Goal: Use online tool/utility: Utilize a website feature to perform a specific function

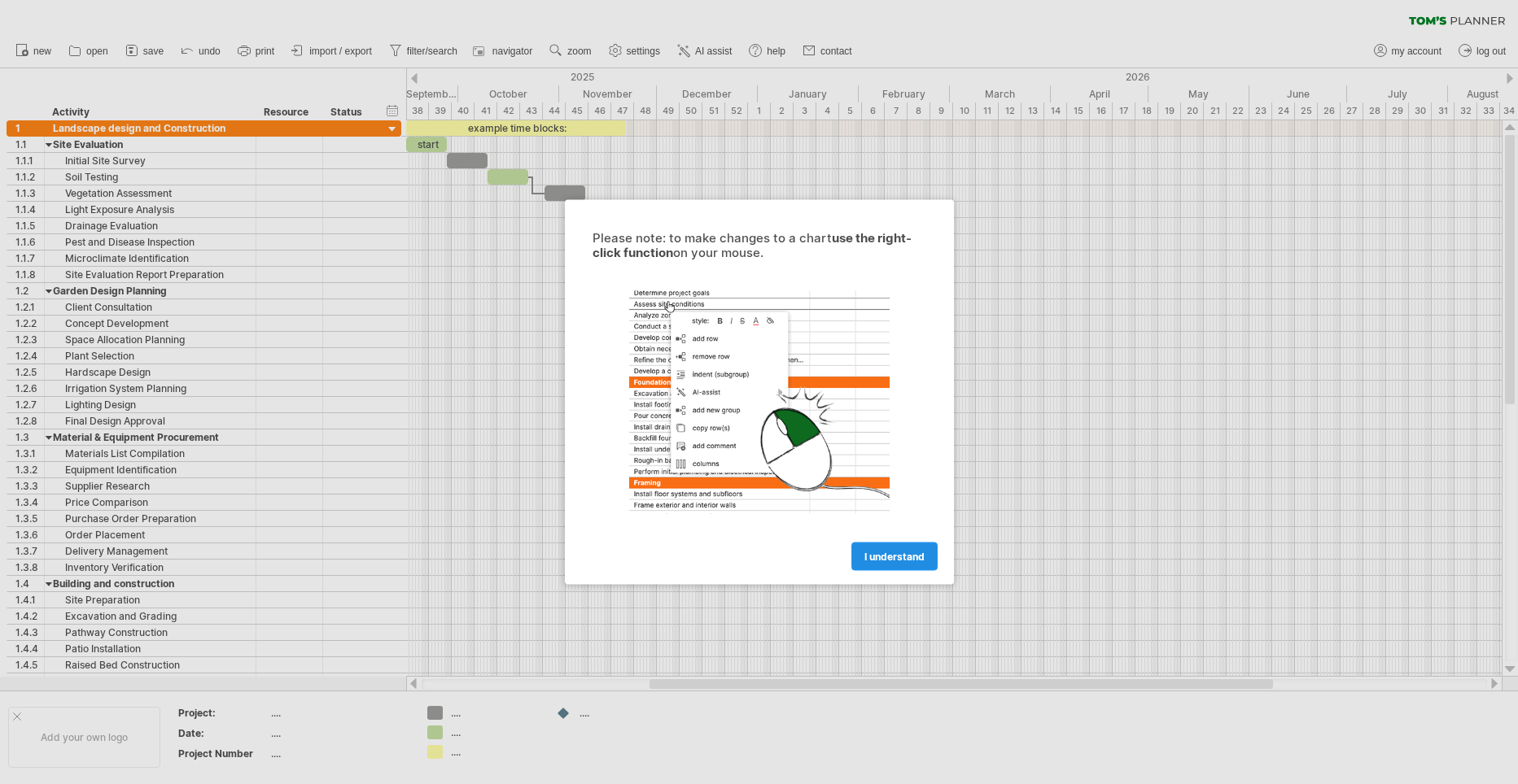
click at [880, 555] on span "I understand" at bounding box center [894, 556] width 60 height 12
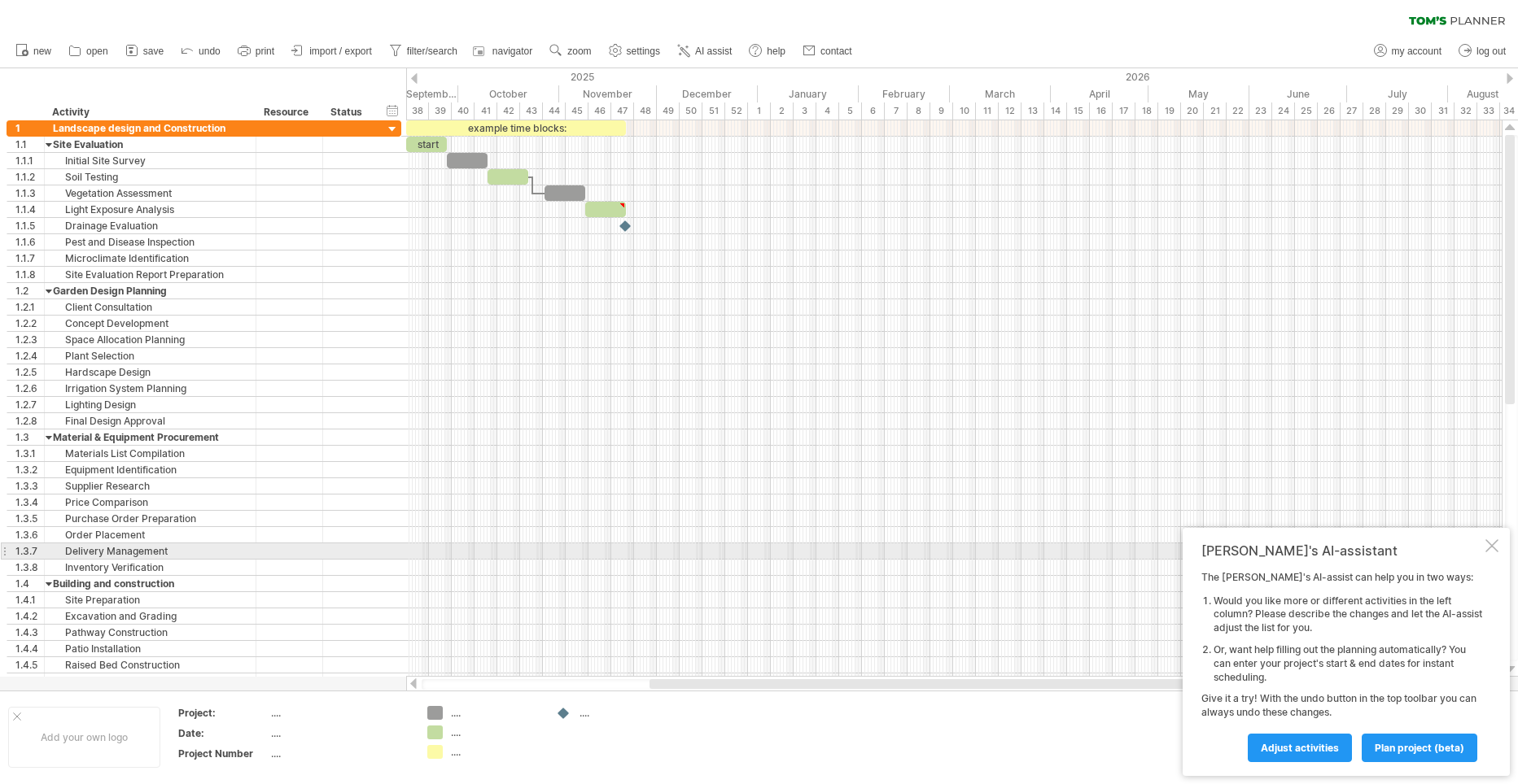
click at [1499, 543] on div "[PERSON_NAME]'s AI-assistant The [PERSON_NAME]'s AI-assist can help you in two …" at bounding box center [1346, 651] width 328 height 248
click at [1488, 548] on div at bounding box center [1492, 546] width 13 height 13
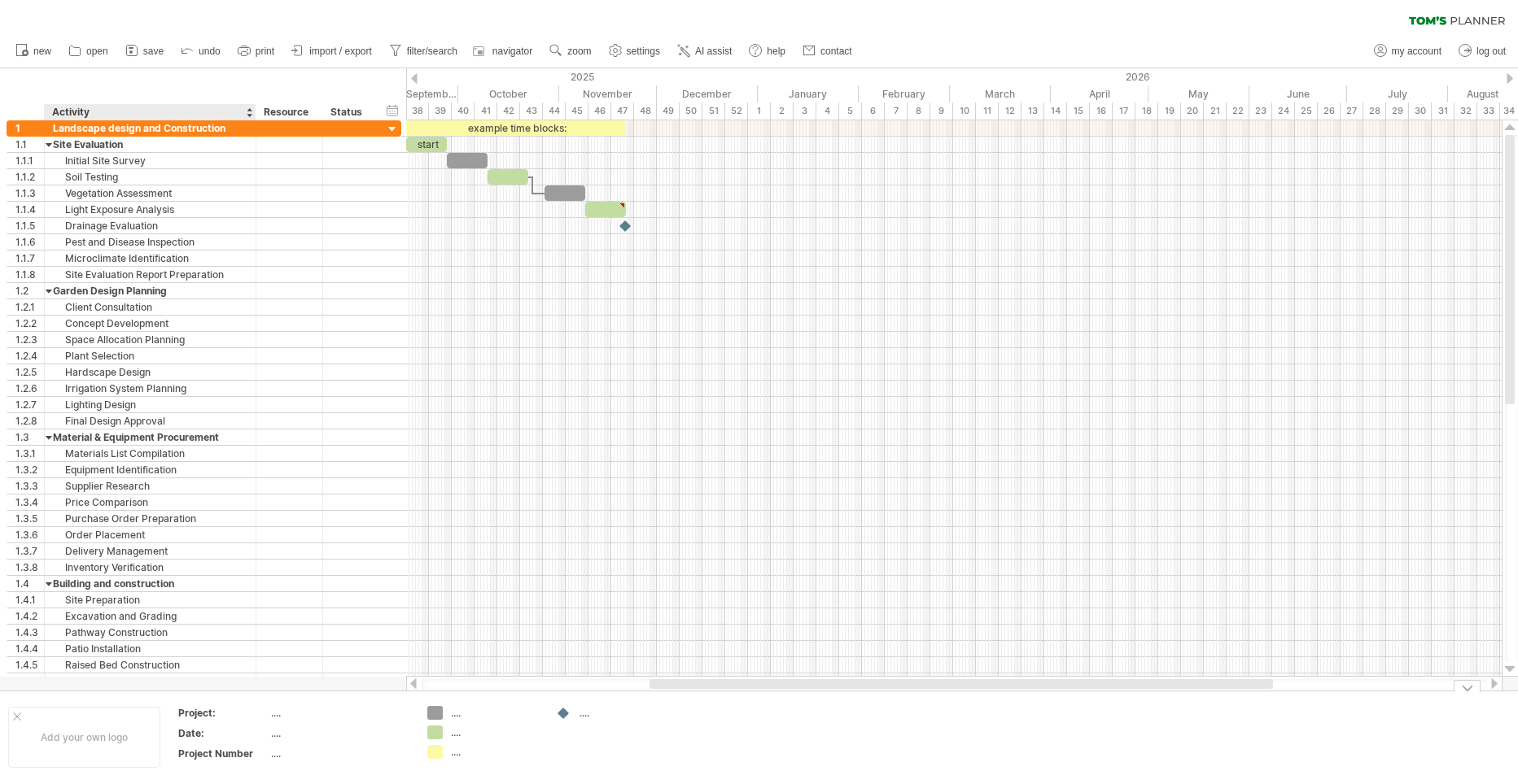
click at [206, 733] on div "Date:" at bounding box center [222, 733] width 90 height 14
click at [14, 713] on div at bounding box center [17, 717] width 8 height 8
click at [96, 55] on span "open" at bounding box center [97, 51] width 22 height 11
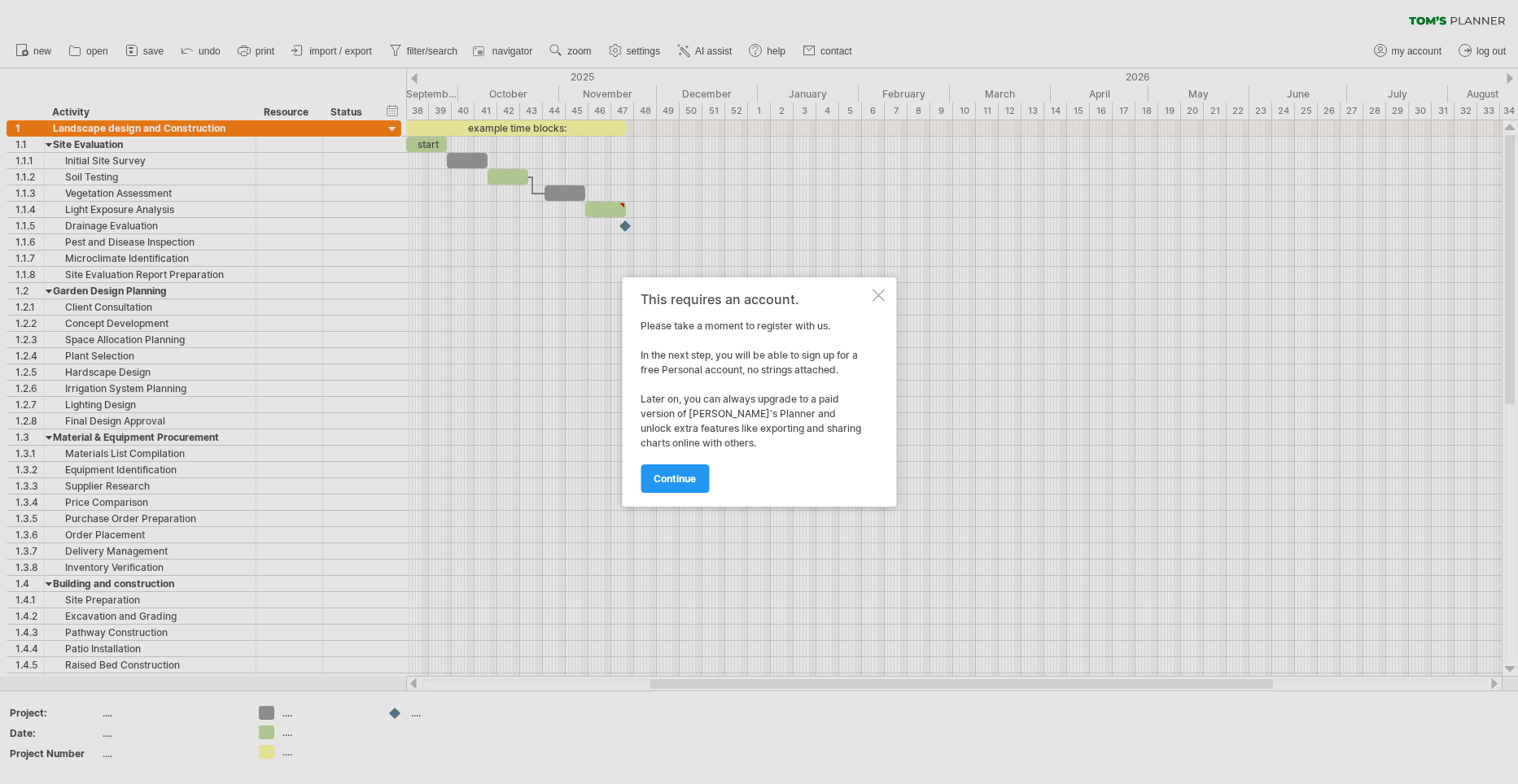
click at [877, 296] on div at bounding box center [879, 295] width 13 height 13
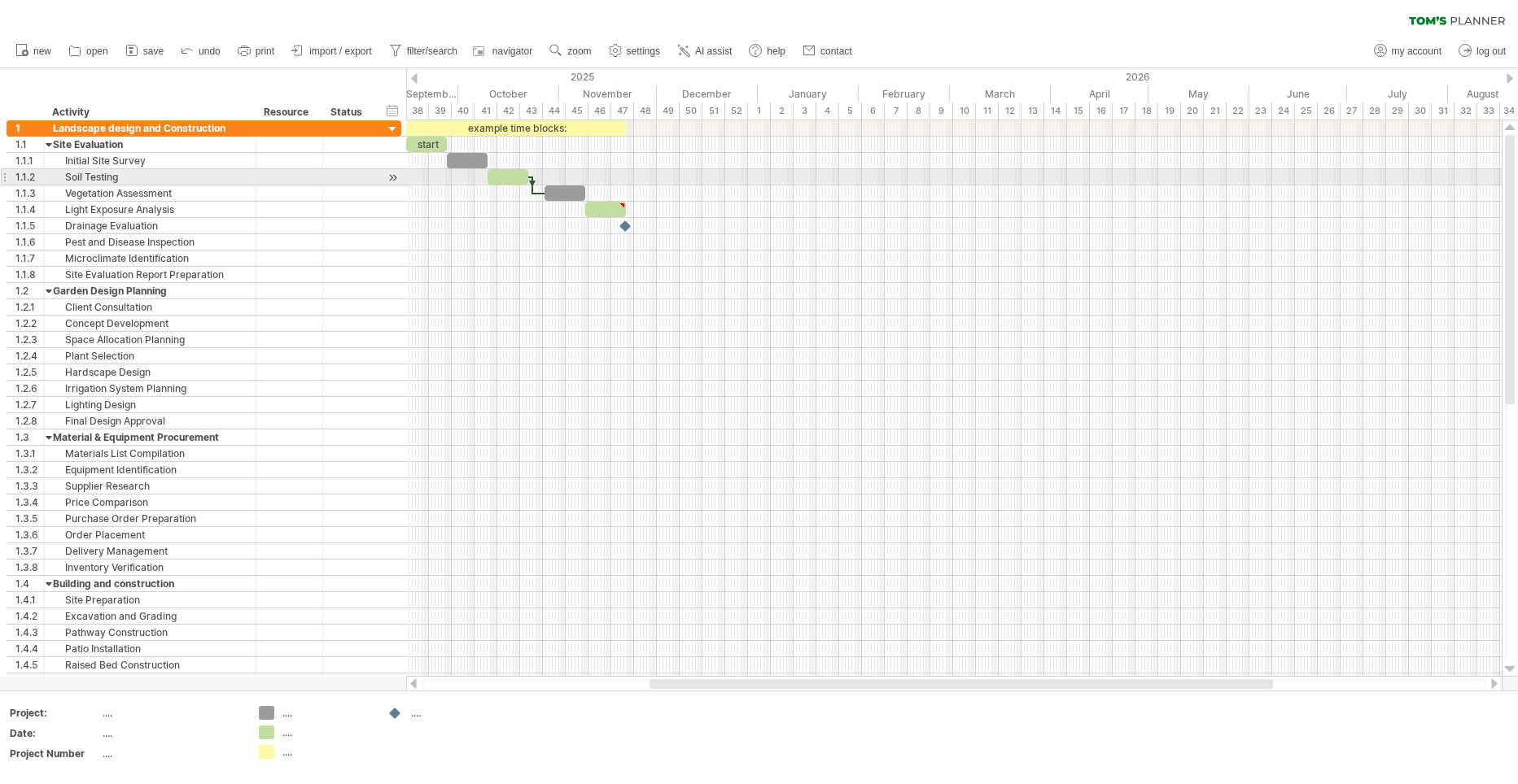
click at [501, 178] on div at bounding box center [508, 176] width 41 height 16
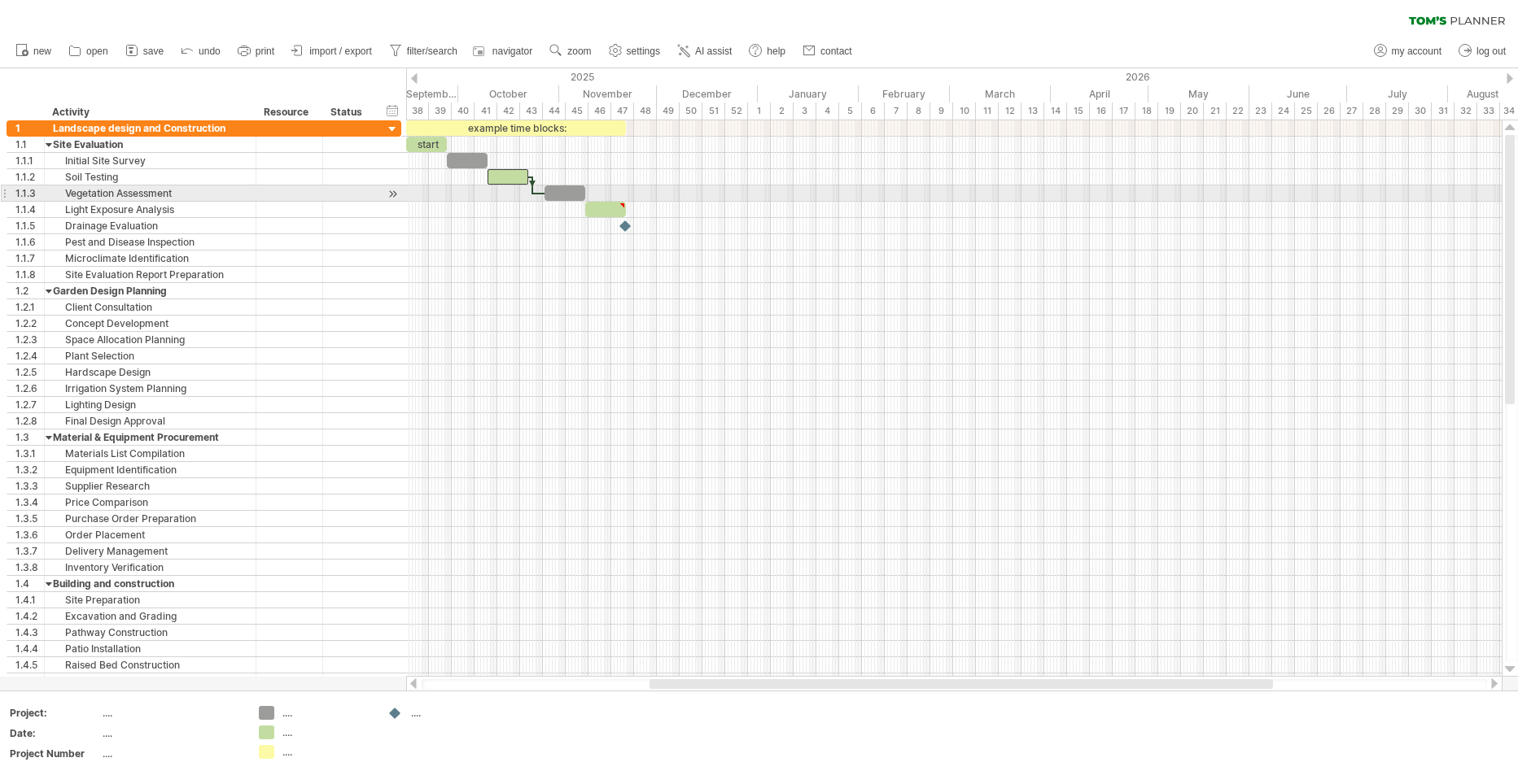
click at [556, 191] on div at bounding box center [565, 193] width 41 height 16
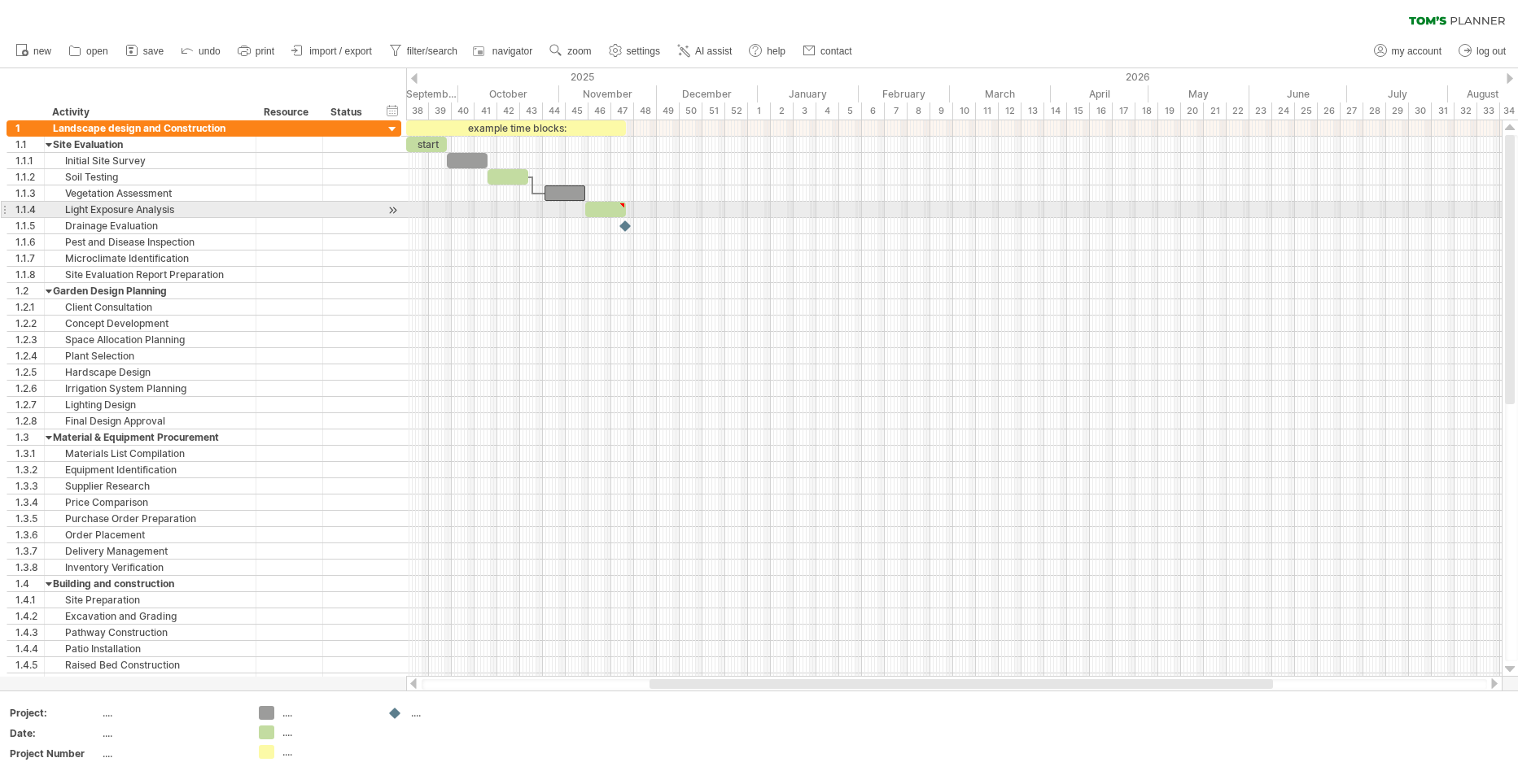
click at [614, 209] on div at bounding box center [605, 209] width 41 height 16
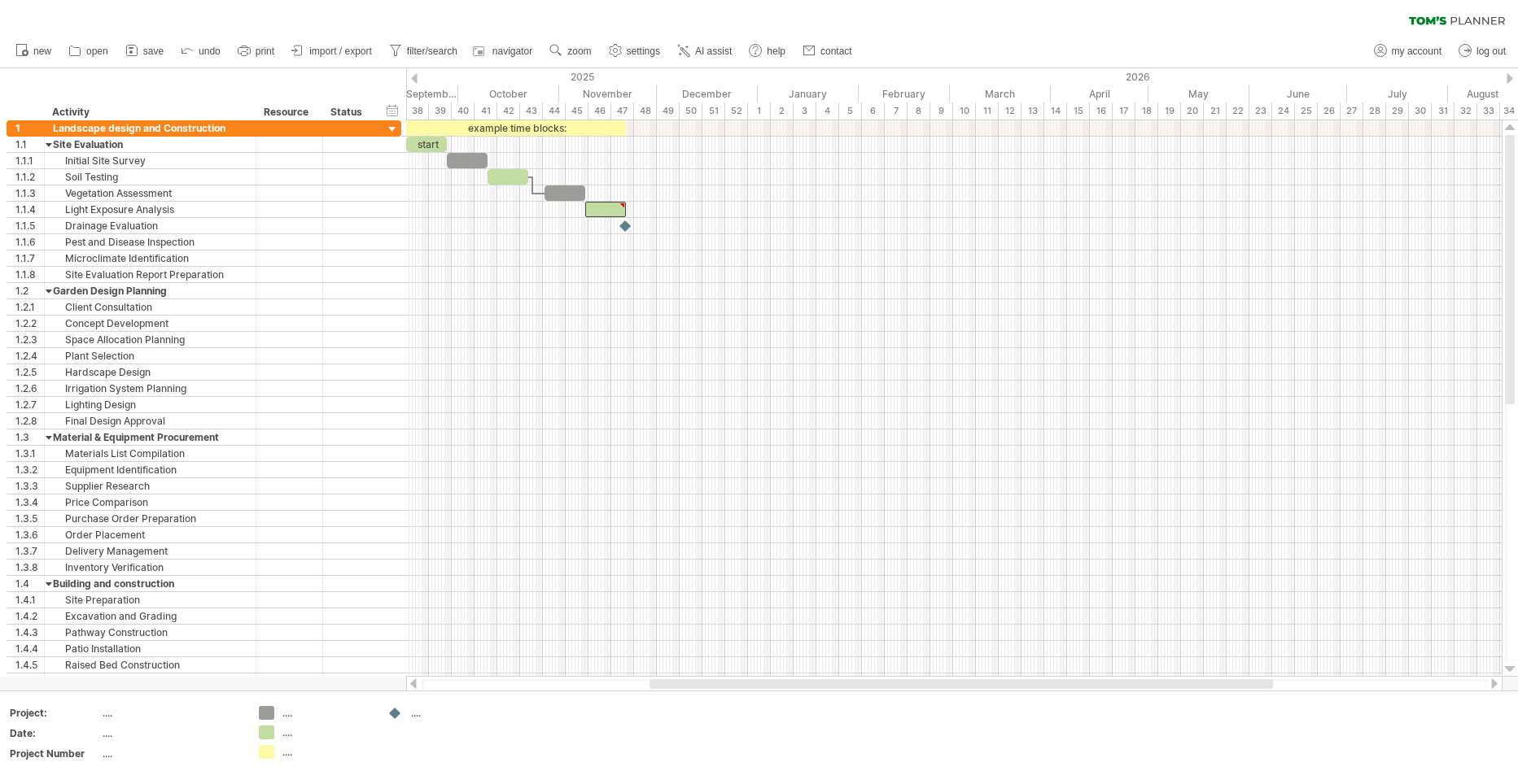
click at [1508, 77] on div at bounding box center [1510, 77] width 6 height 10
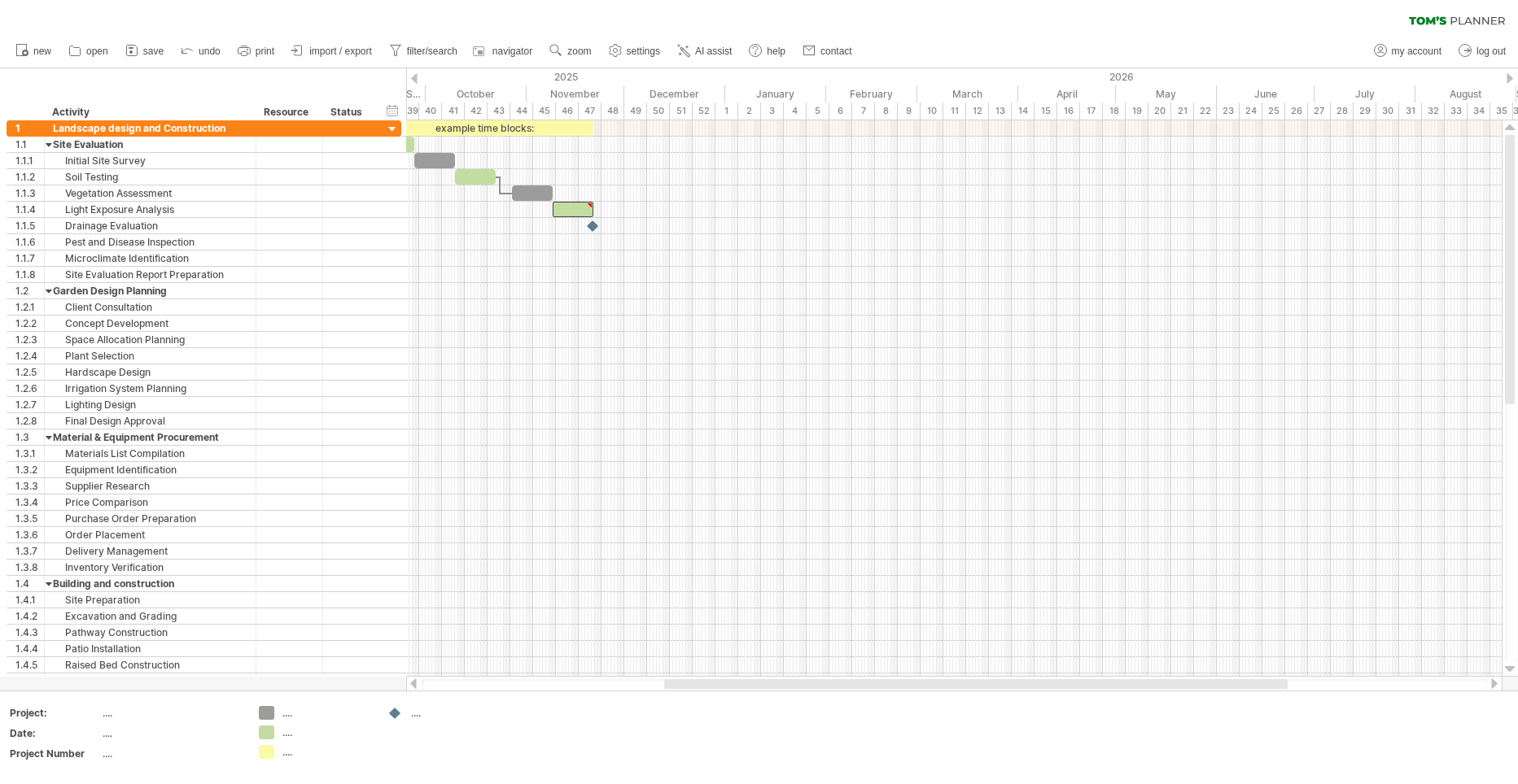
click at [1508, 77] on div at bounding box center [1510, 77] width 6 height 10
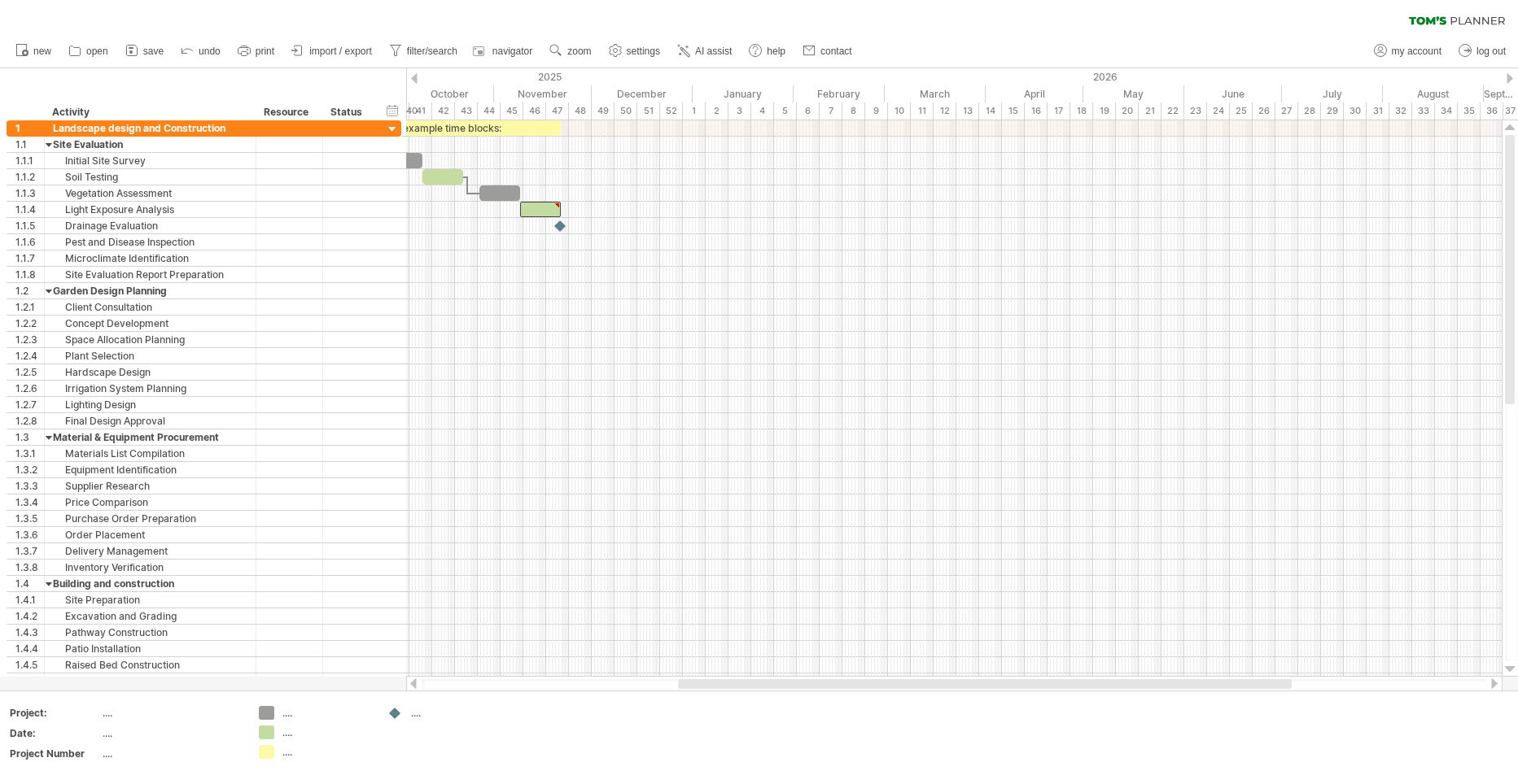
click at [1512, 76] on div at bounding box center [1510, 77] width 6 height 10
click at [1514, 76] on div "2026" at bounding box center [1254, 77] width 1189 height 18
click at [408, 76] on div "2025" at bounding box center [66, 77] width 1189 height 18
click at [415, 75] on div at bounding box center [413, 77] width 6 height 10
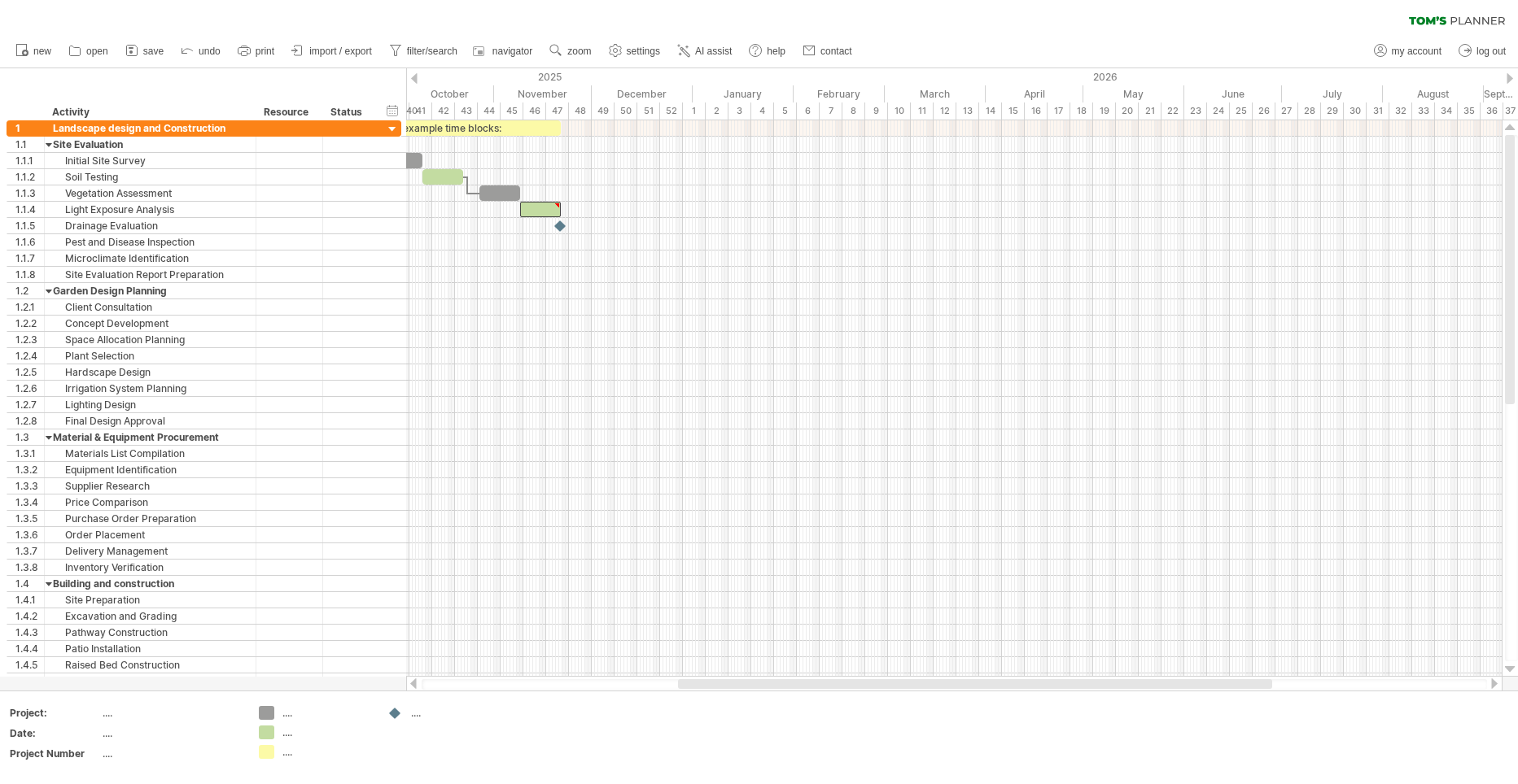
click at [415, 75] on div at bounding box center [413, 77] width 6 height 10
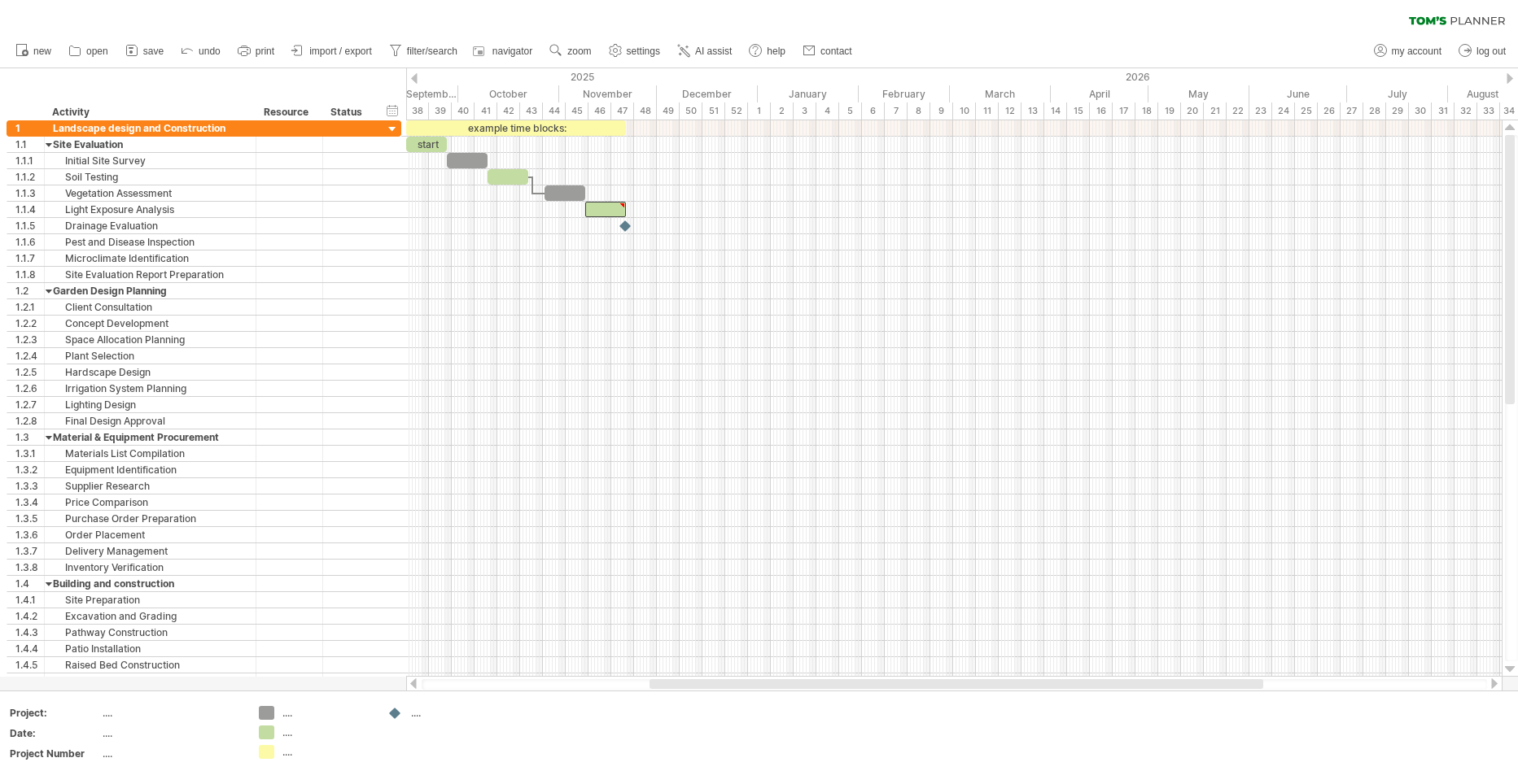
click at [415, 75] on div at bounding box center [413, 77] width 6 height 10
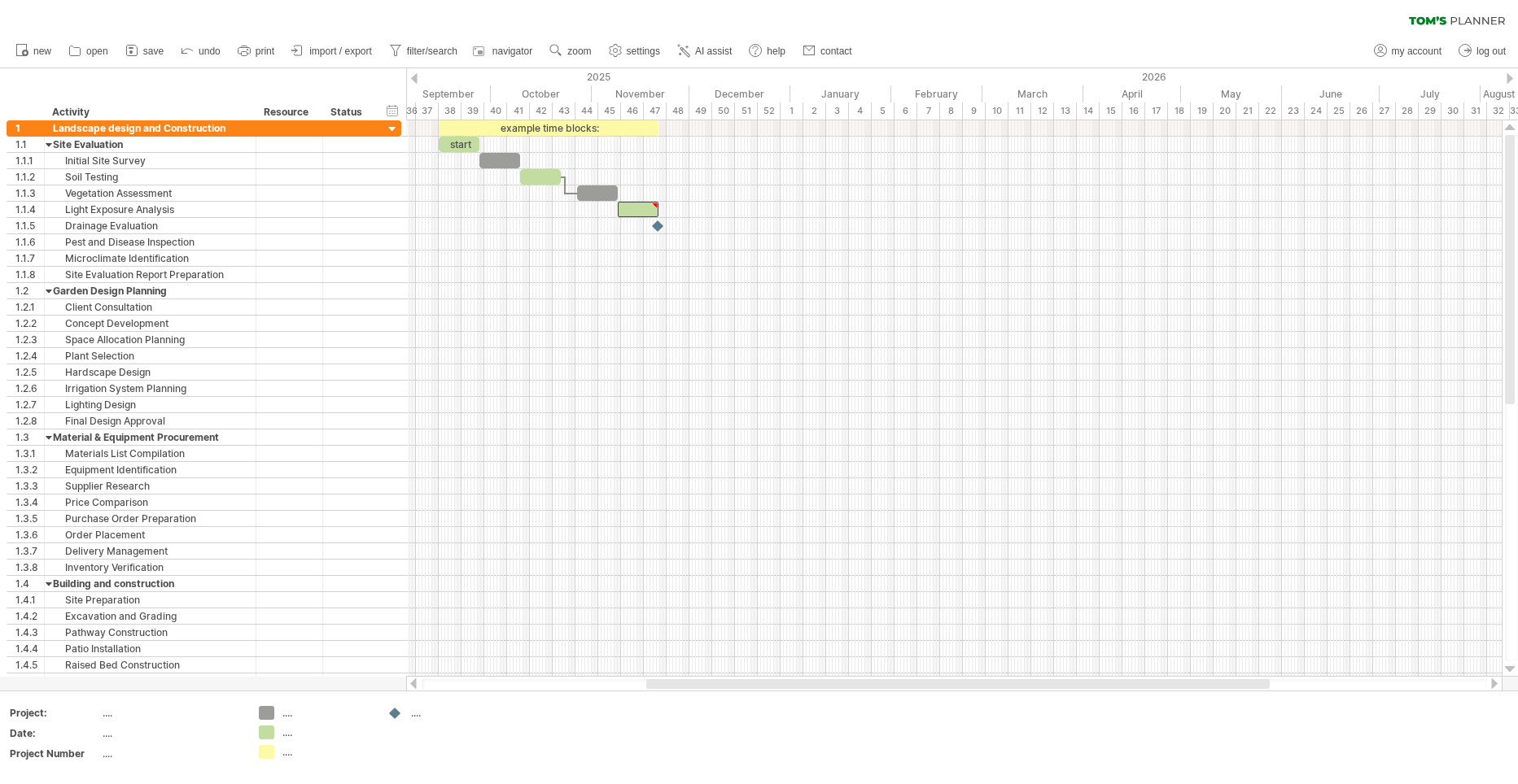
click at [415, 75] on div at bounding box center [413, 77] width 6 height 10
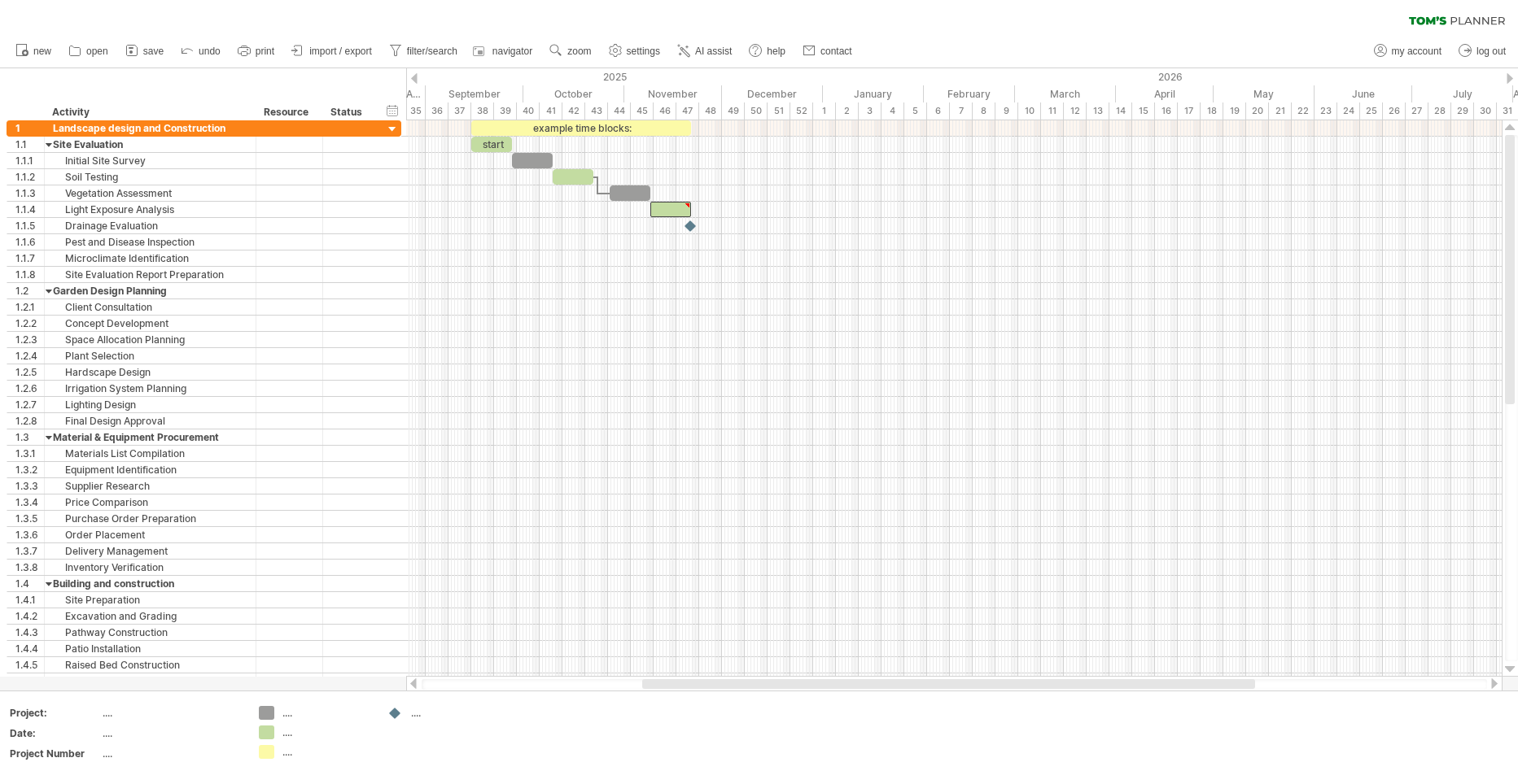
click at [415, 75] on div at bounding box center [413, 77] width 6 height 10
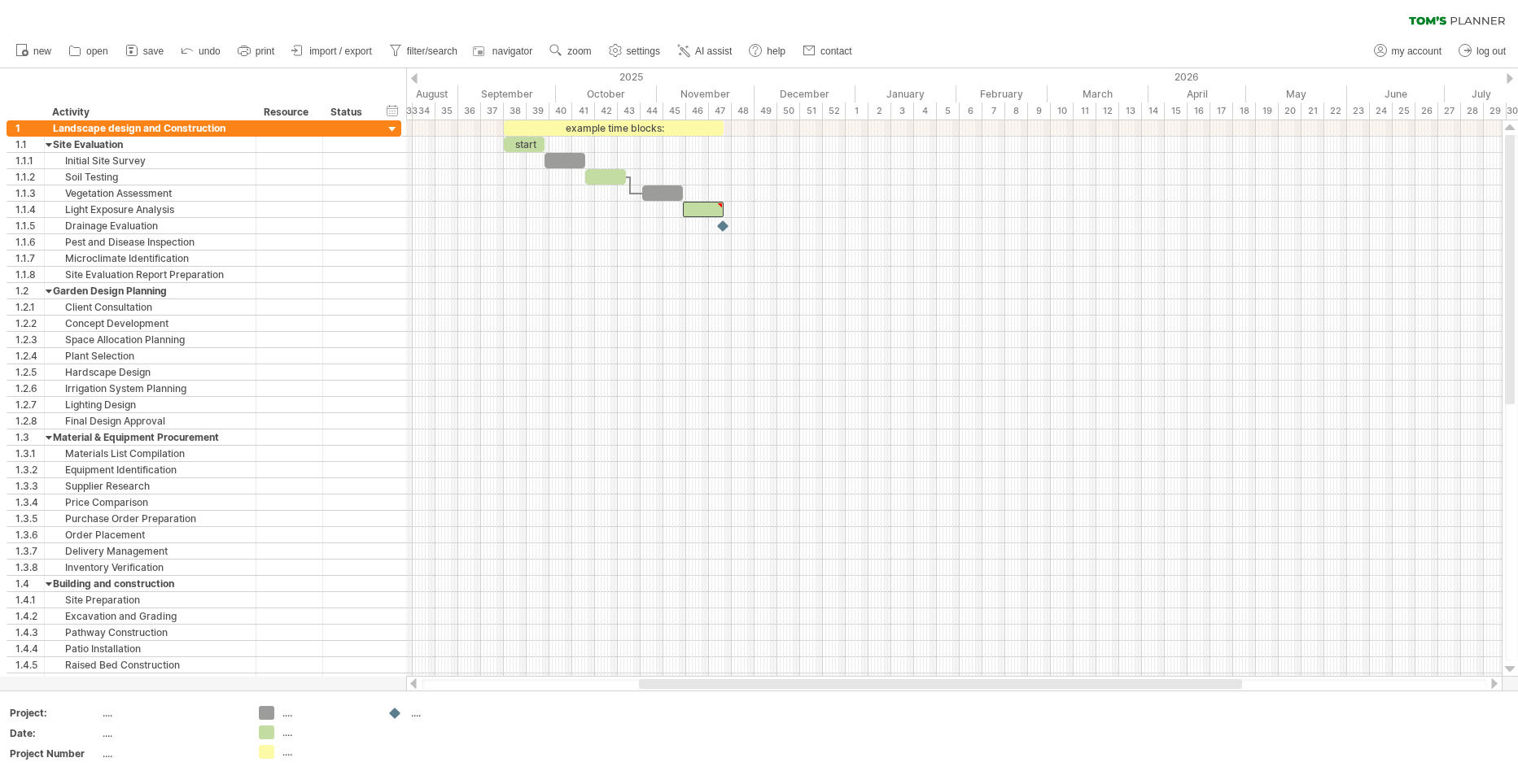
click at [415, 75] on div at bounding box center [413, 77] width 6 height 10
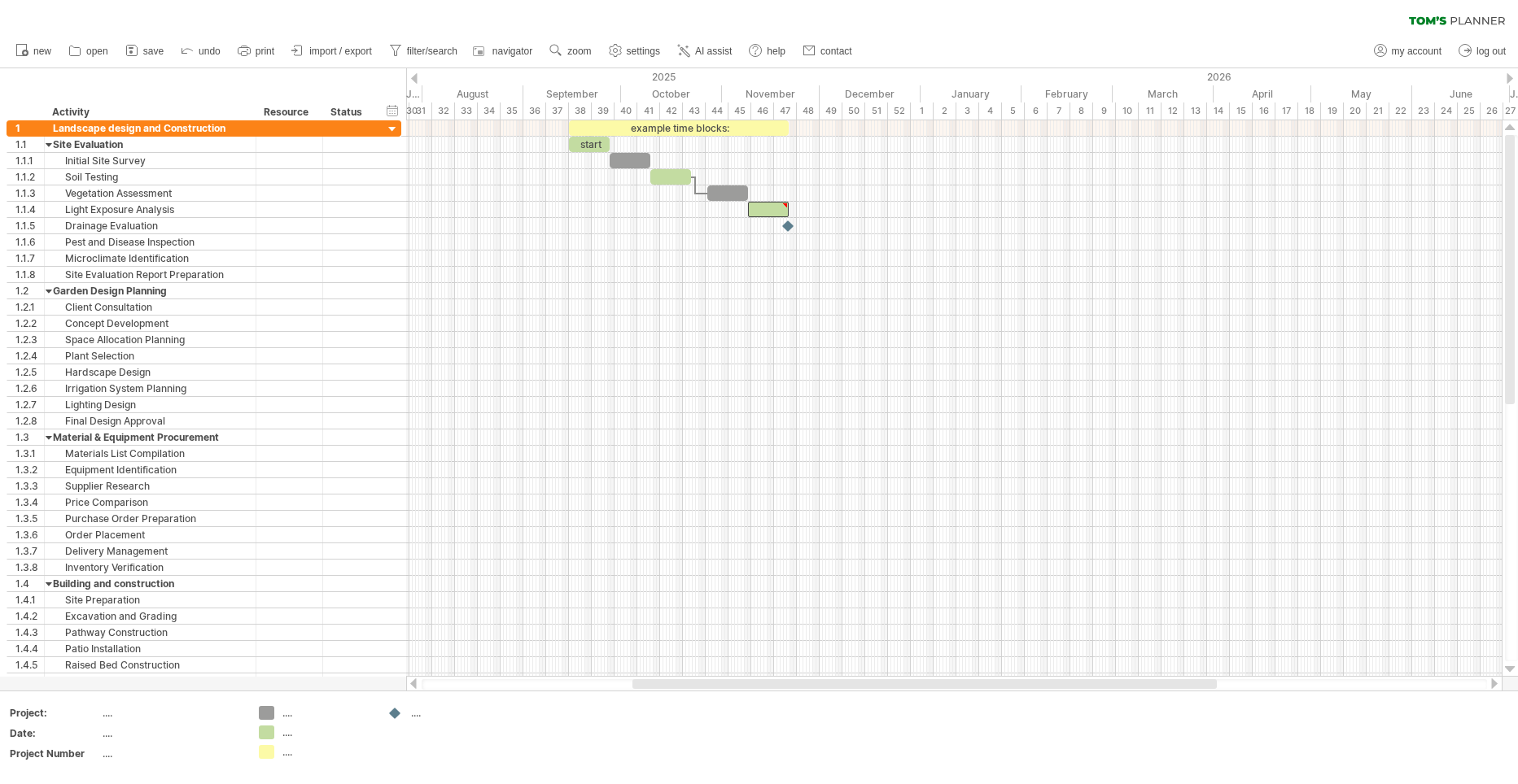
click at [415, 75] on div at bounding box center [413, 77] width 6 height 10
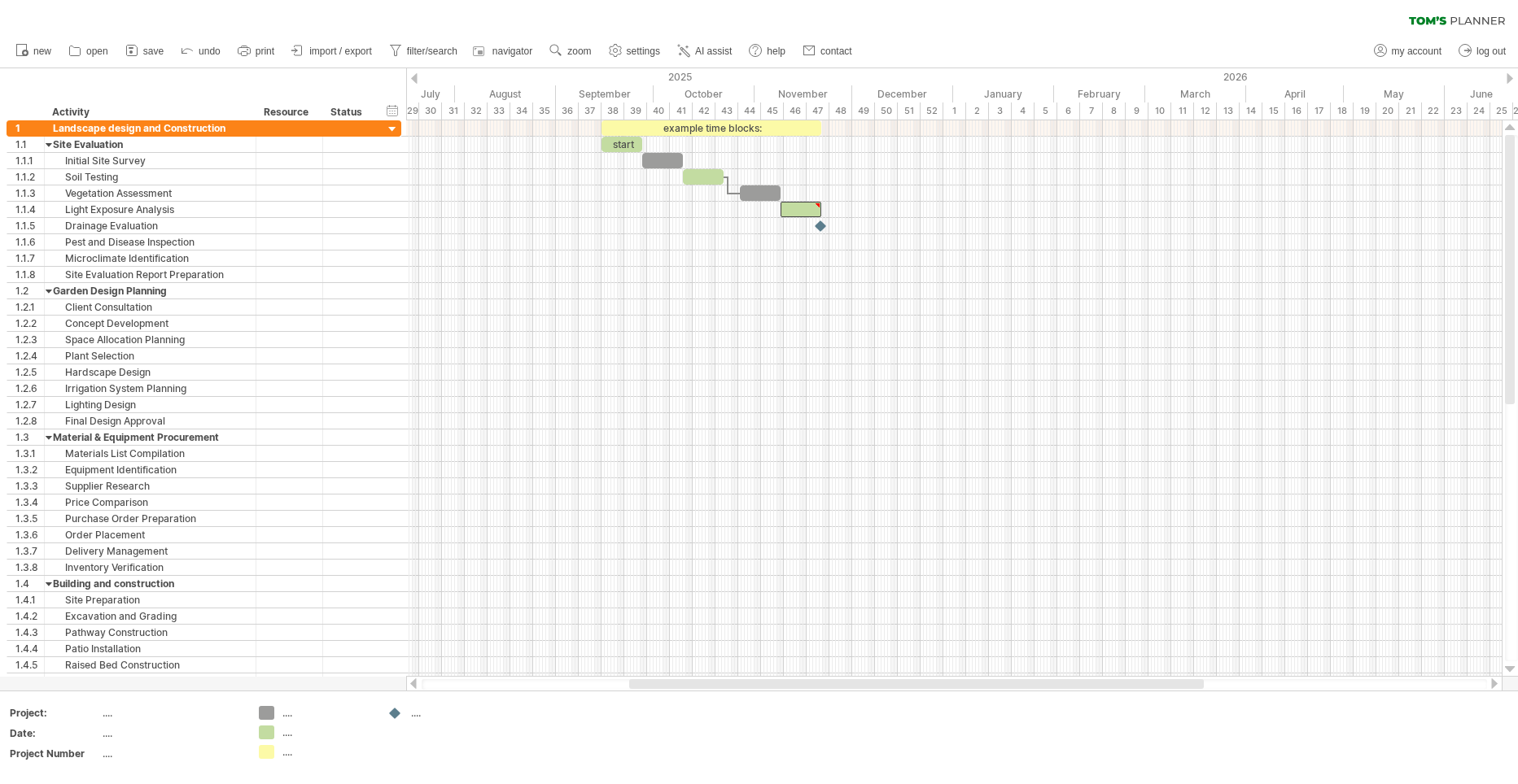
click at [415, 75] on div at bounding box center [413, 77] width 6 height 10
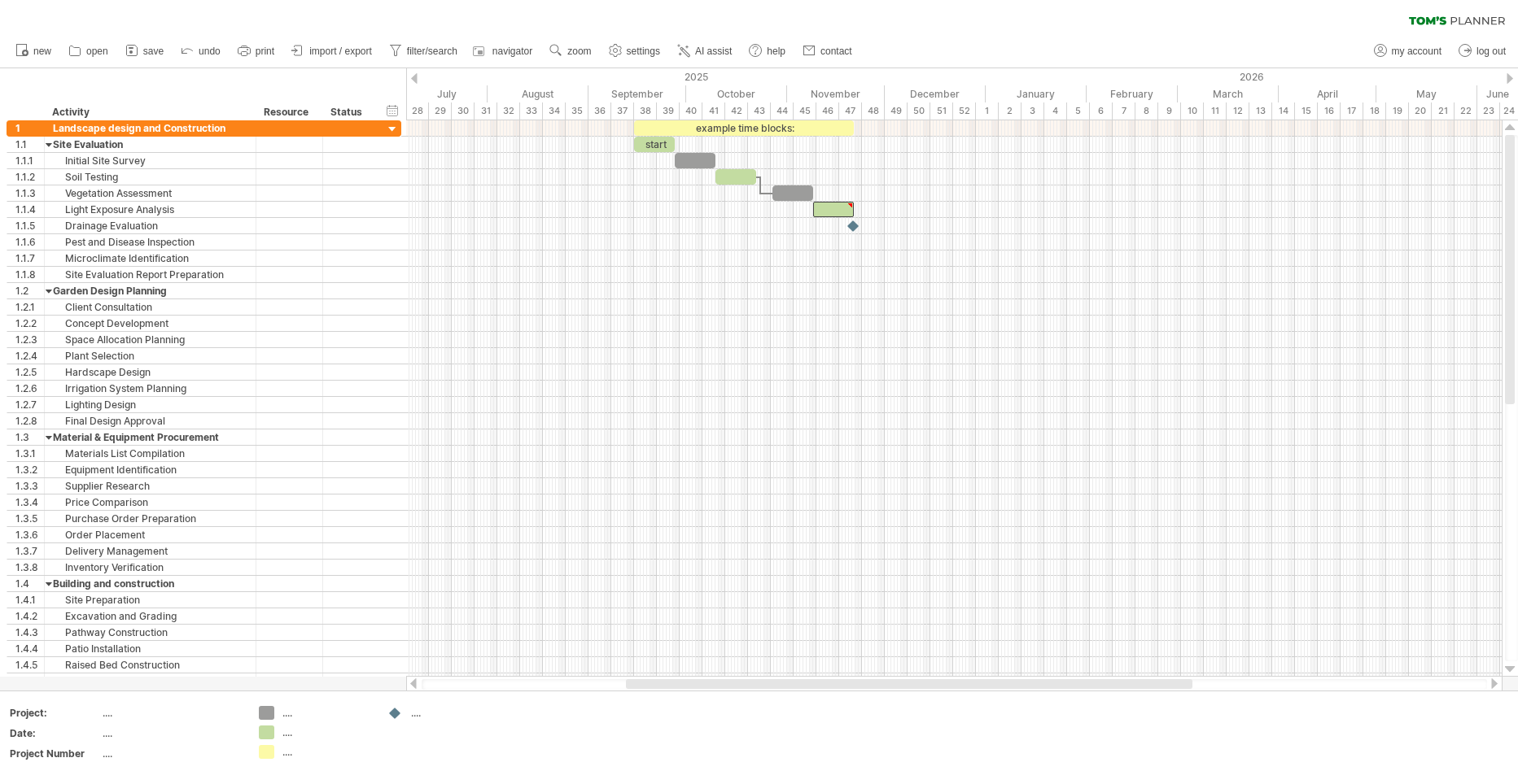
click at [415, 75] on div at bounding box center [413, 77] width 6 height 10
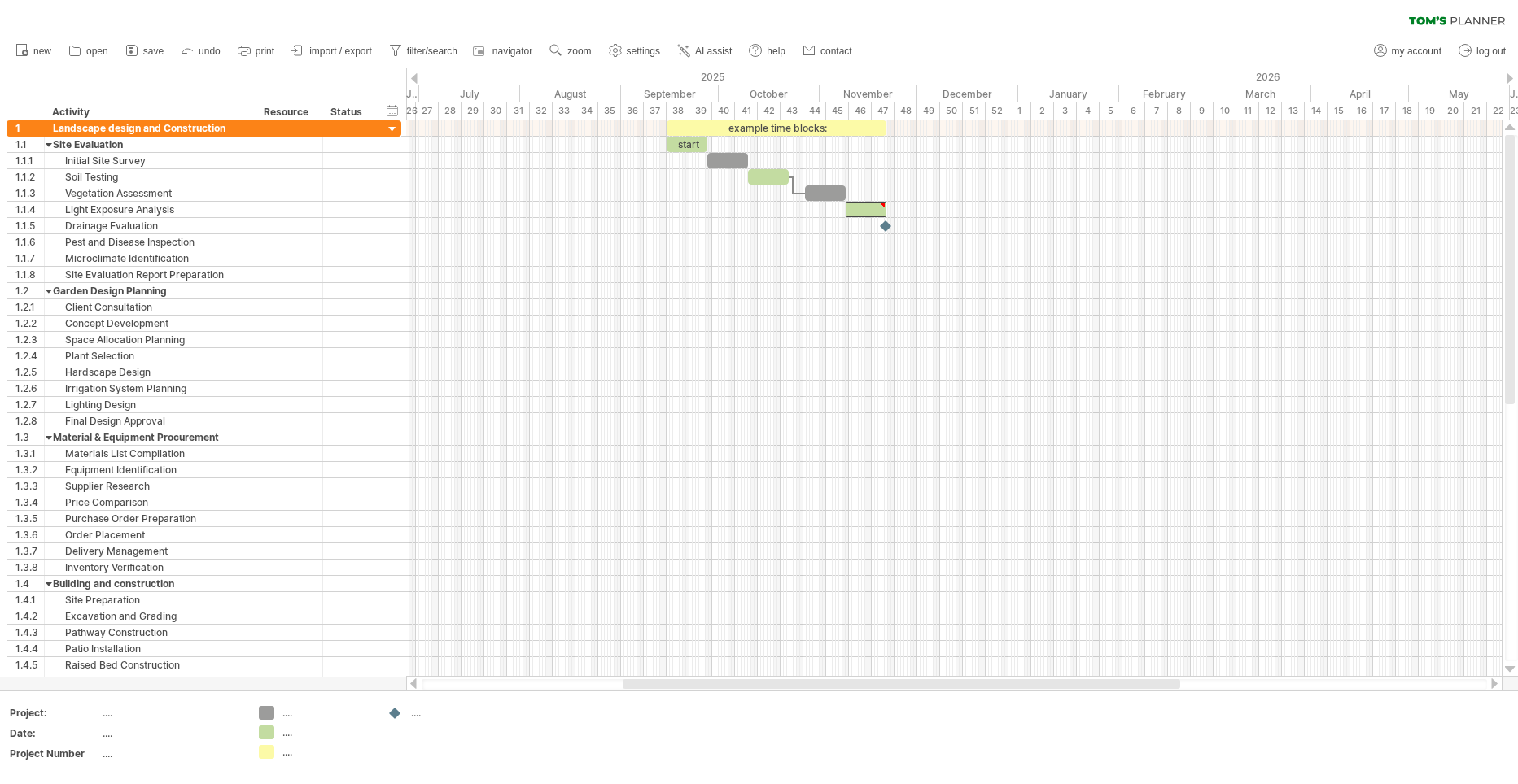
click at [415, 75] on div at bounding box center [413, 77] width 6 height 10
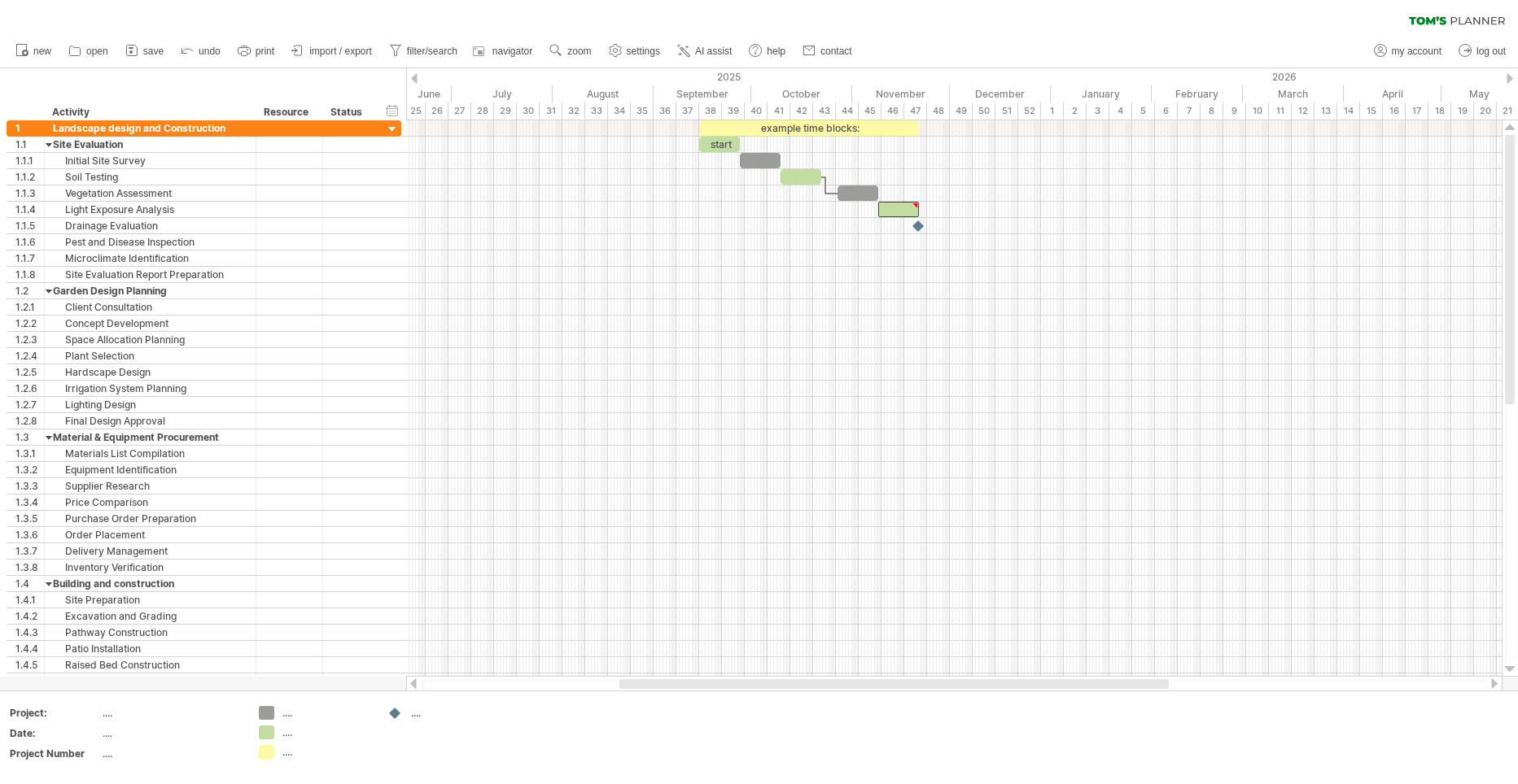
click at [415, 75] on div at bounding box center [413, 77] width 6 height 10
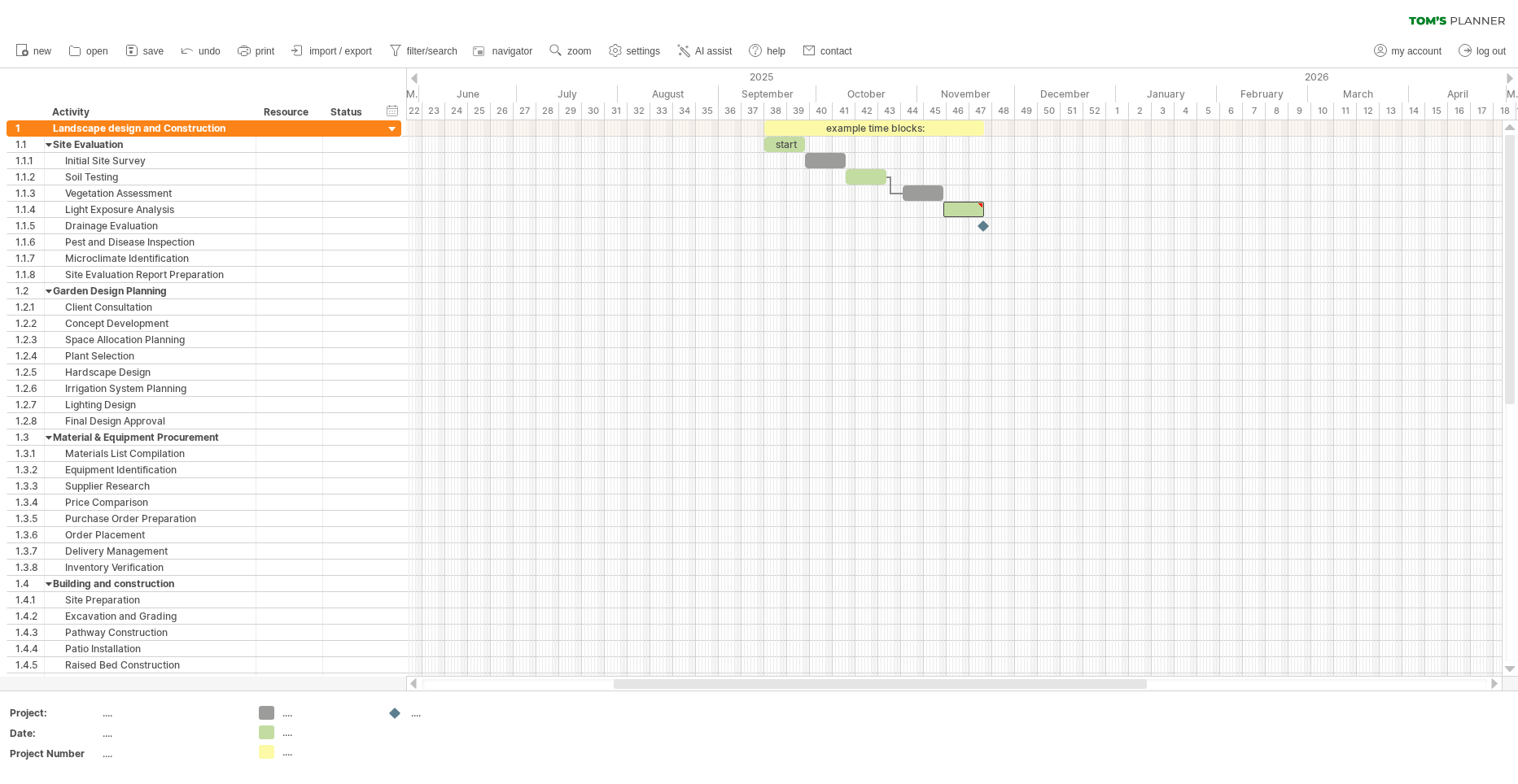
click at [415, 75] on div at bounding box center [413, 77] width 6 height 10
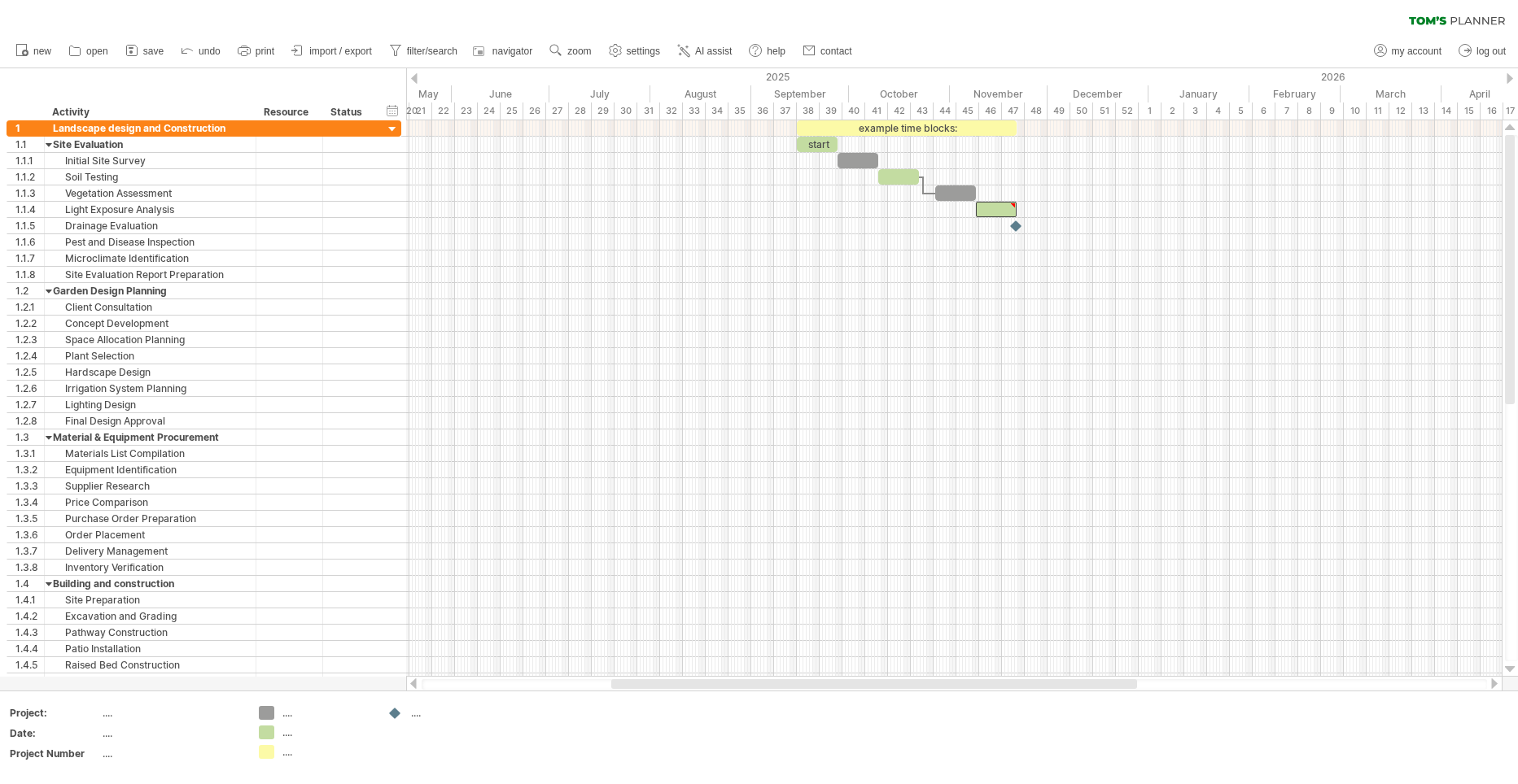
click at [415, 75] on div at bounding box center [413, 77] width 6 height 10
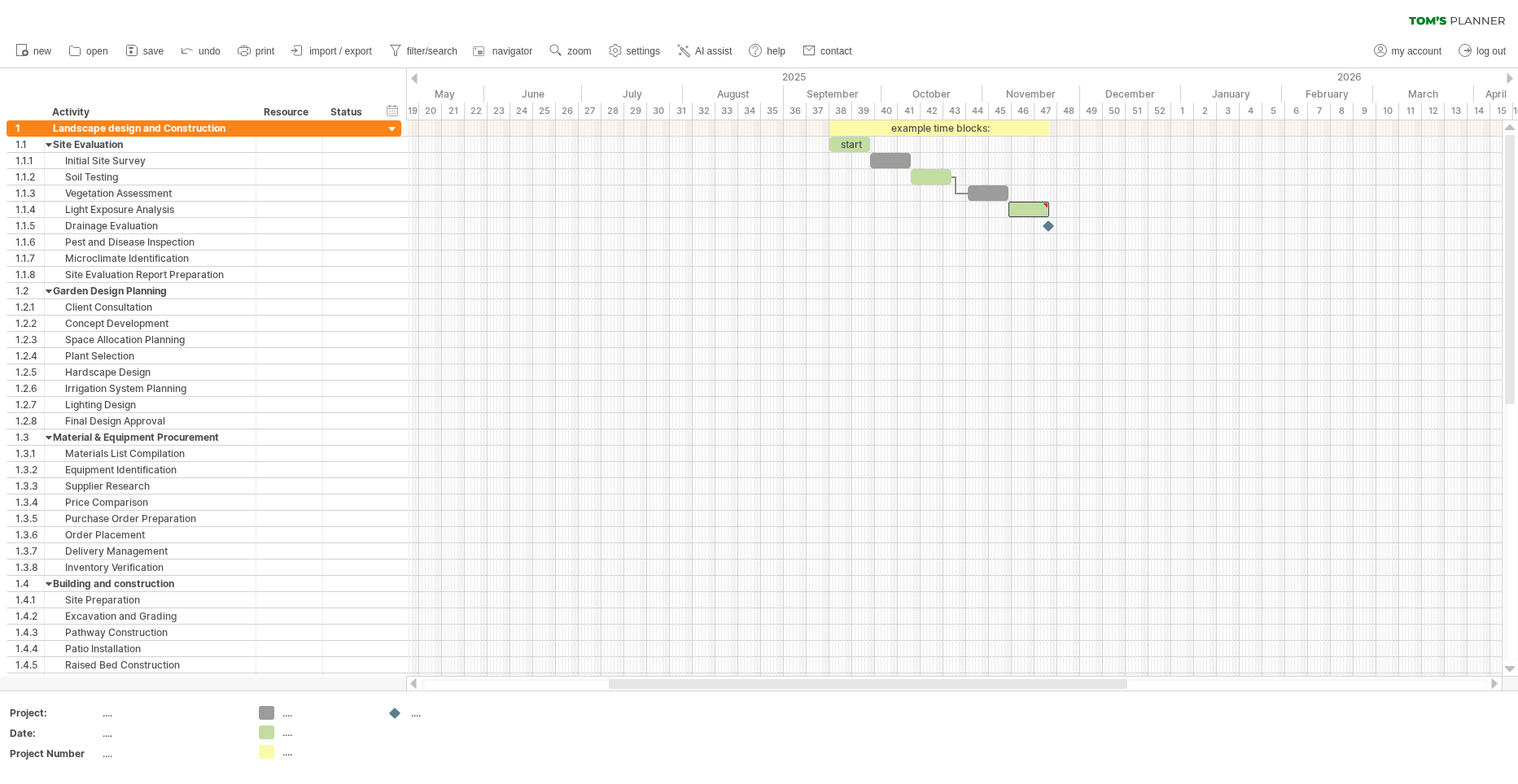
click at [414, 75] on div at bounding box center [413, 77] width 6 height 10
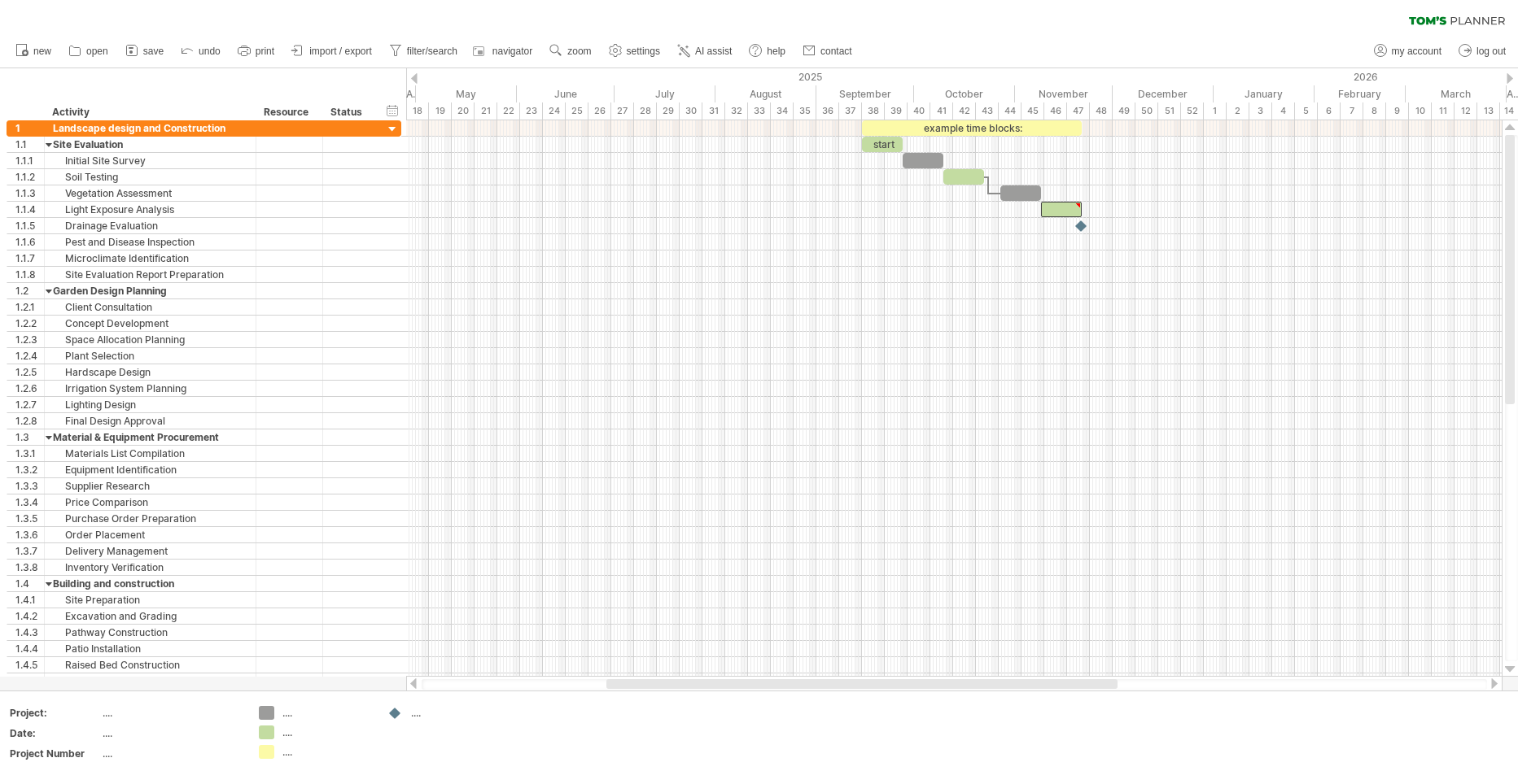
click at [414, 75] on div at bounding box center [413, 77] width 6 height 10
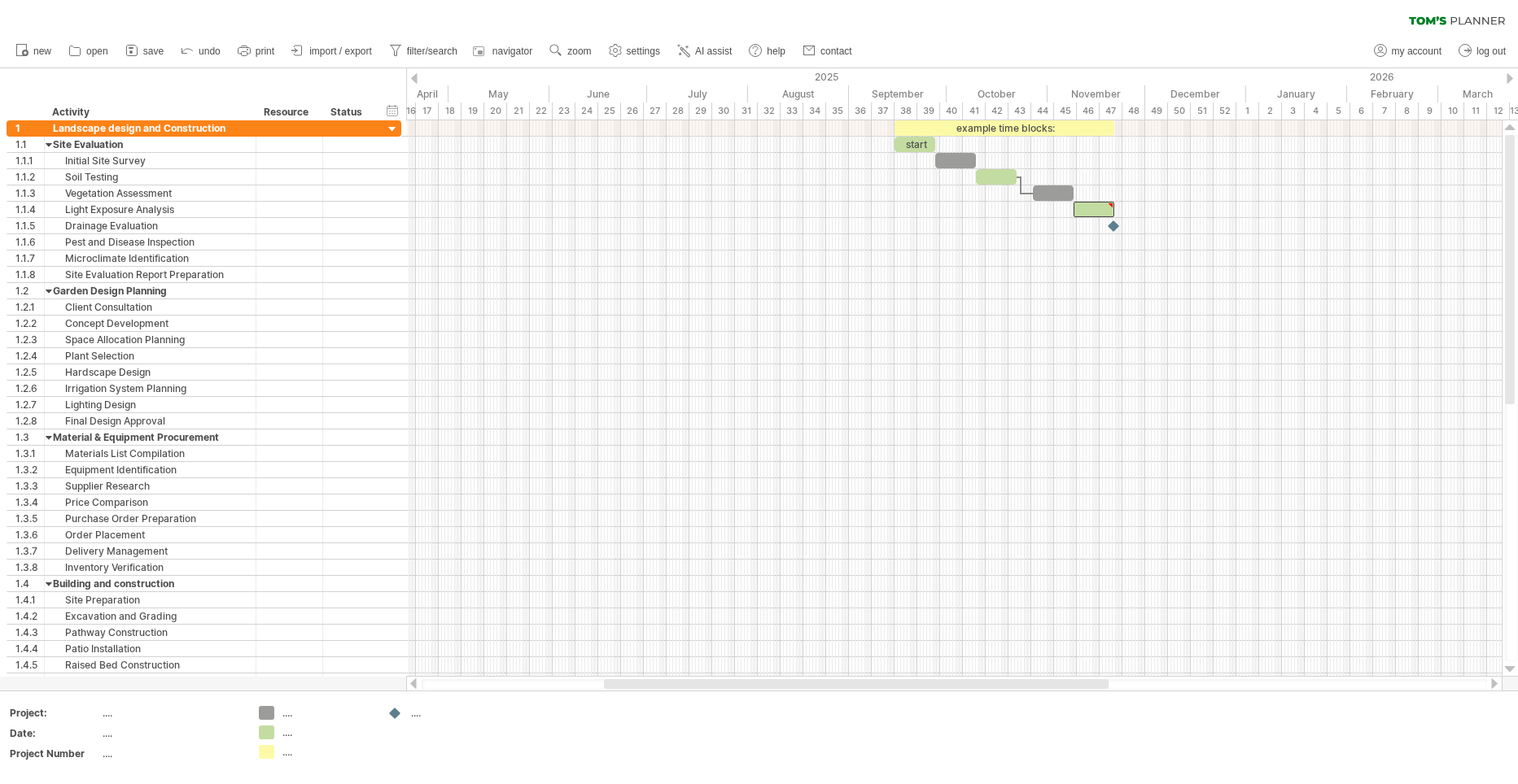
click at [414, 75] on div at bounding box center [413, 77] width 6 height 10
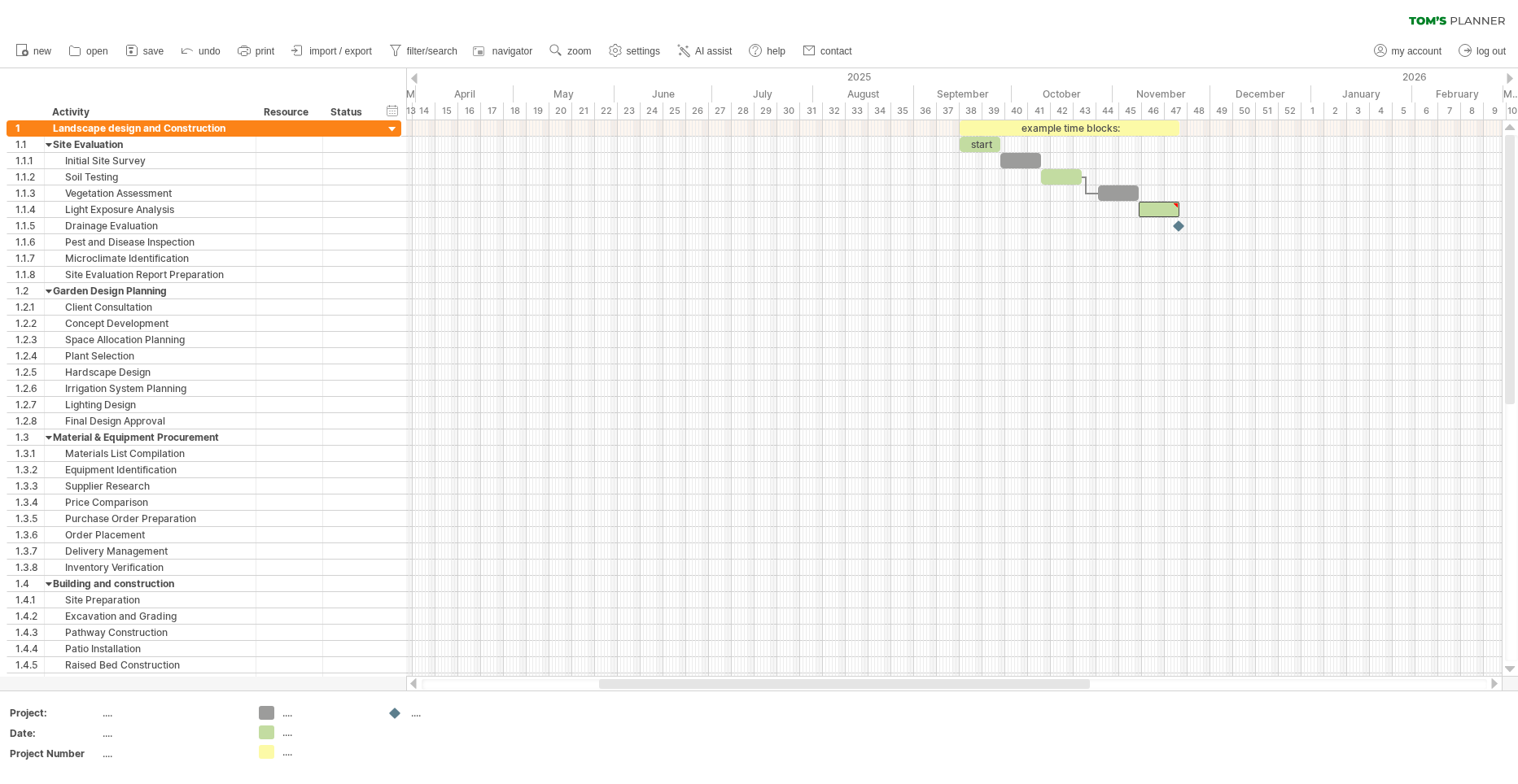
click at [414, 75] on div at bounding box center [413, 77] width 6 height 10
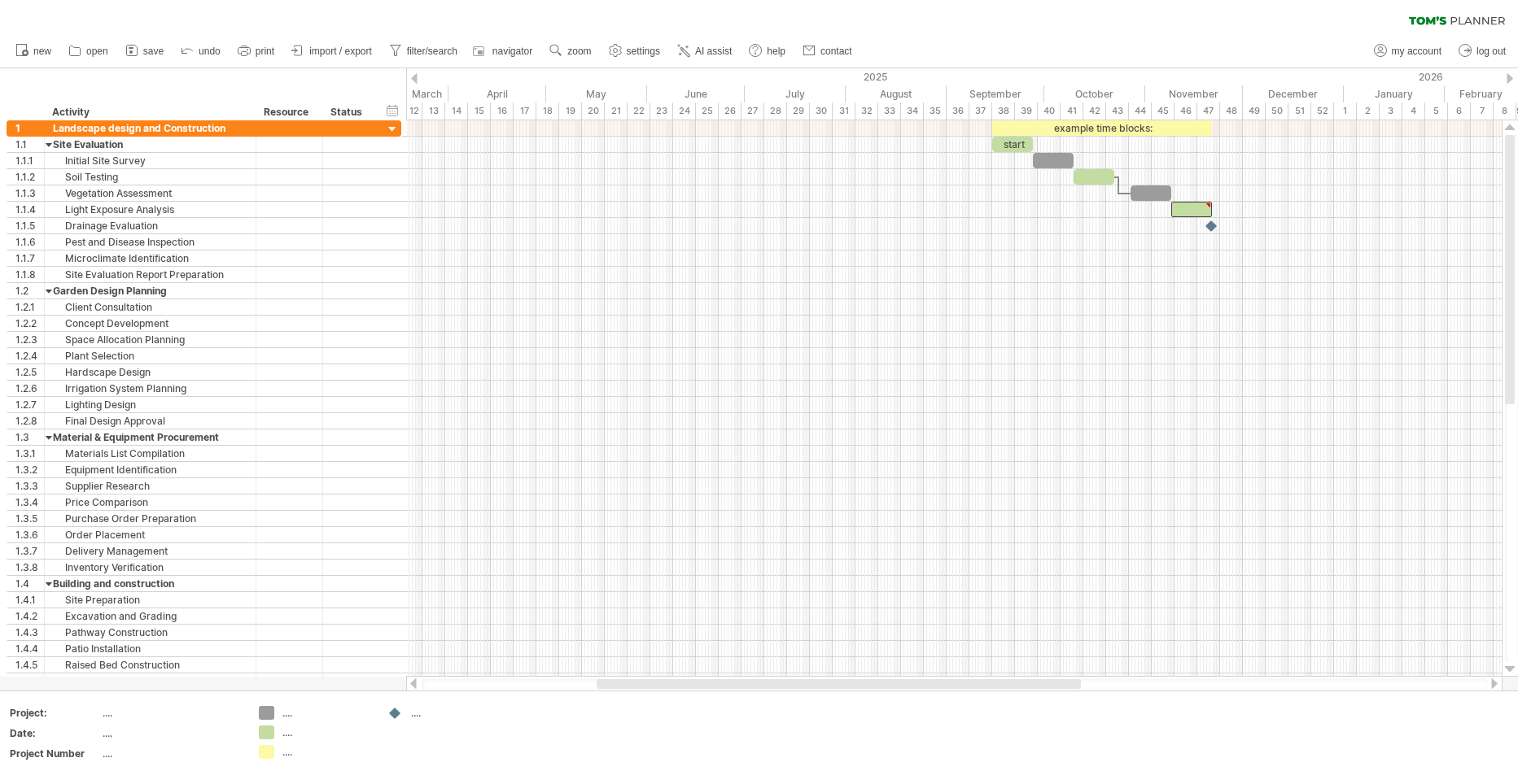
click at [414, 75] on div at bounding box center [413, 77] width 6 height 10
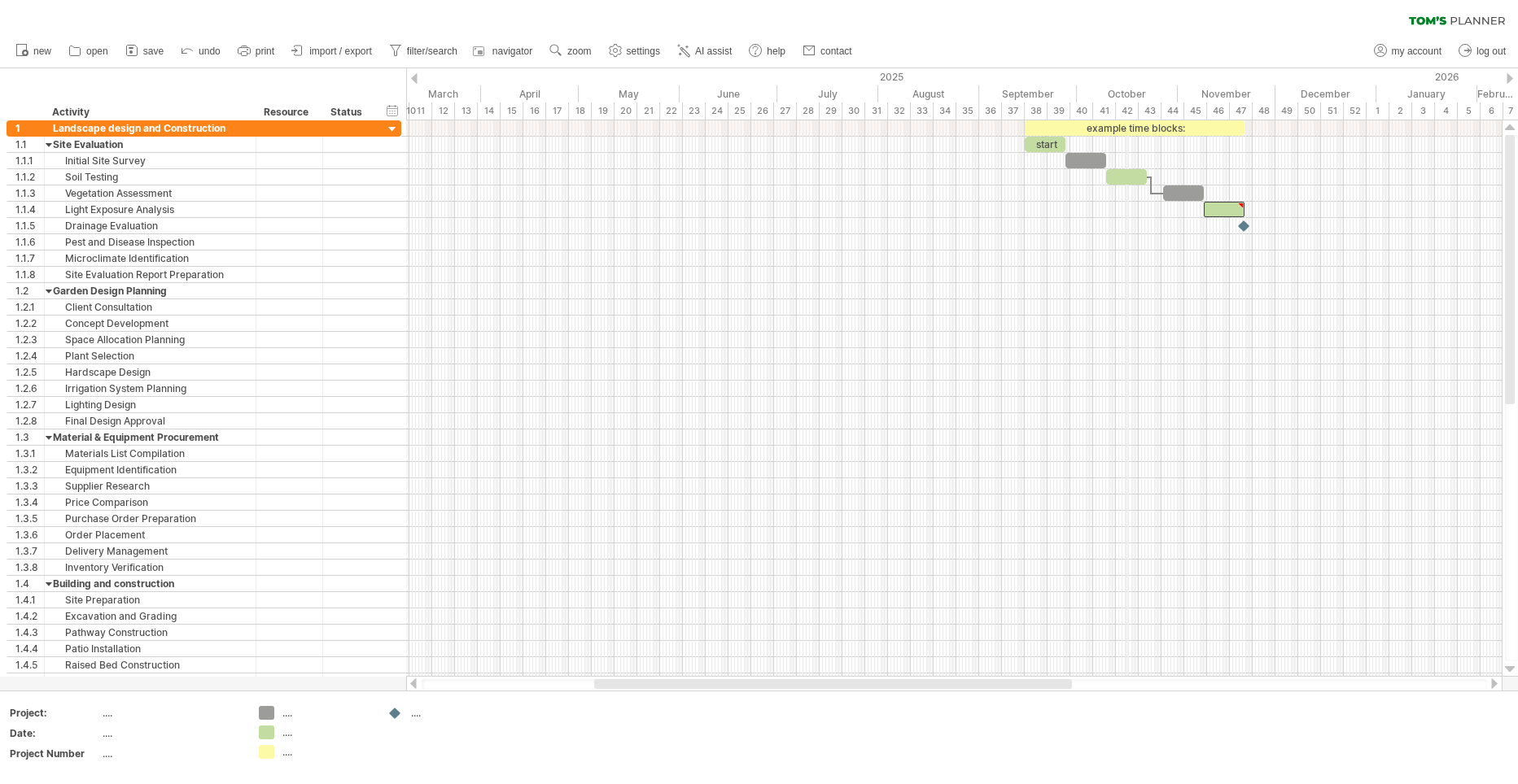
click at [1128, 96] on div "October" at bounding box center [1127, 94] width 101 height 18
click at [1053, 111] on div "39" at bounding box center [1058, 111] width 23 height 18
click at [447, 113] on div "12" at bounding box center [443, 111] width 23 height 18
click at [442, 126] on div at bounding box center [953, 129] width 1095 height 17
click at [438, 130] on div at bounding box center [953, 129] width 1095 height 17
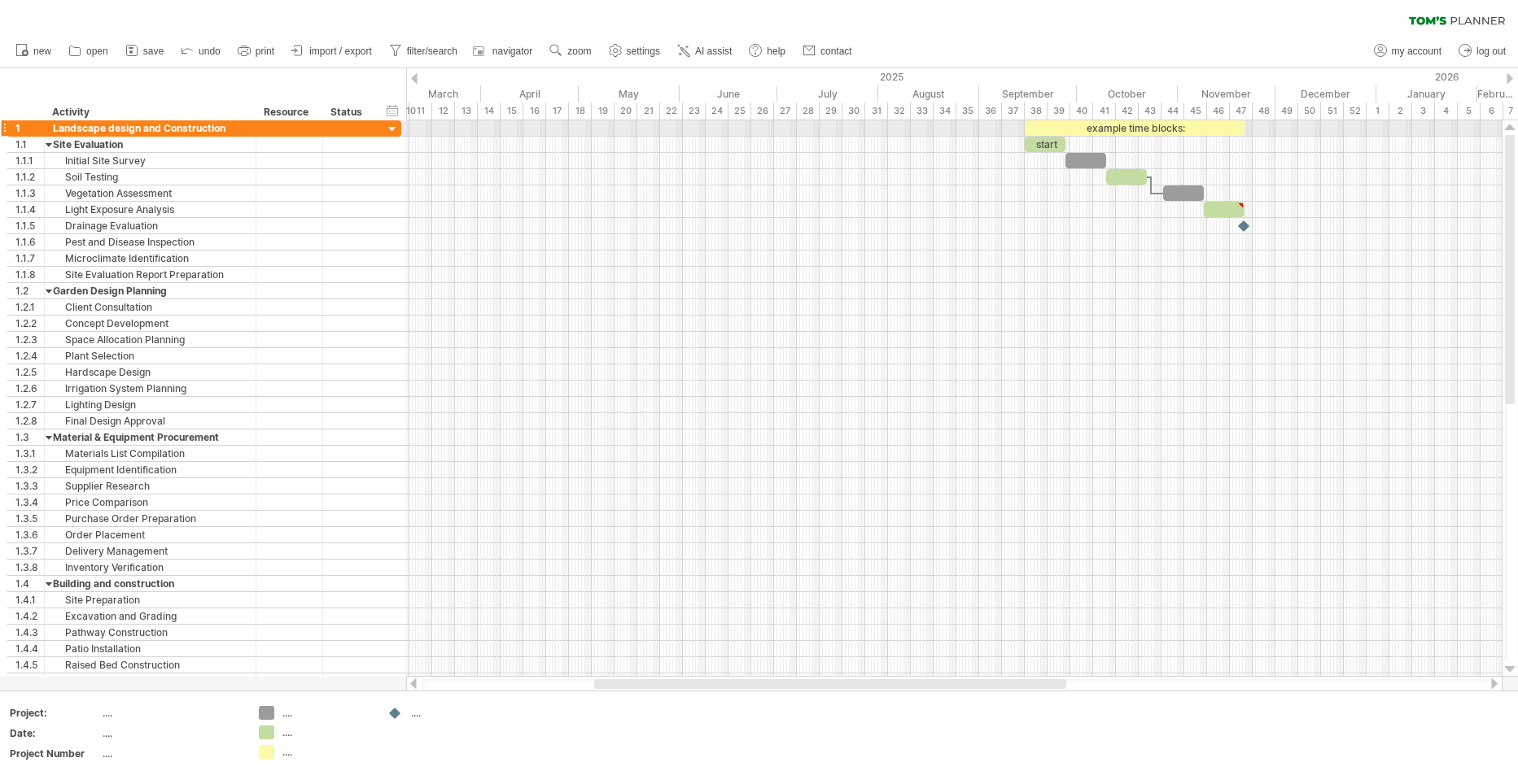
click at [438, 130] on div at bounding box center [953, 129] width 1095 height 17
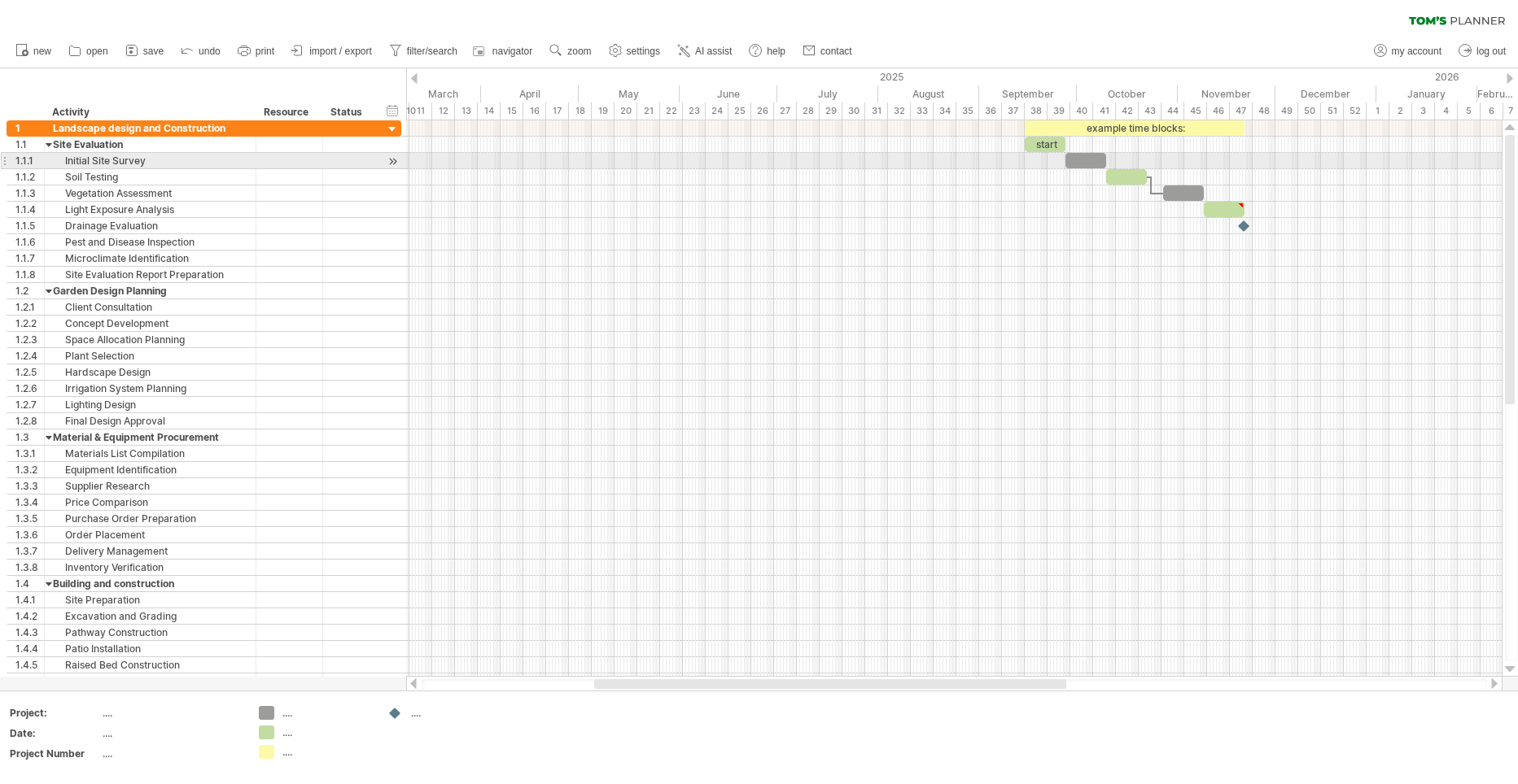
click at [1092, 154] on div at bounding box center [1086, 160] width 41 height 16
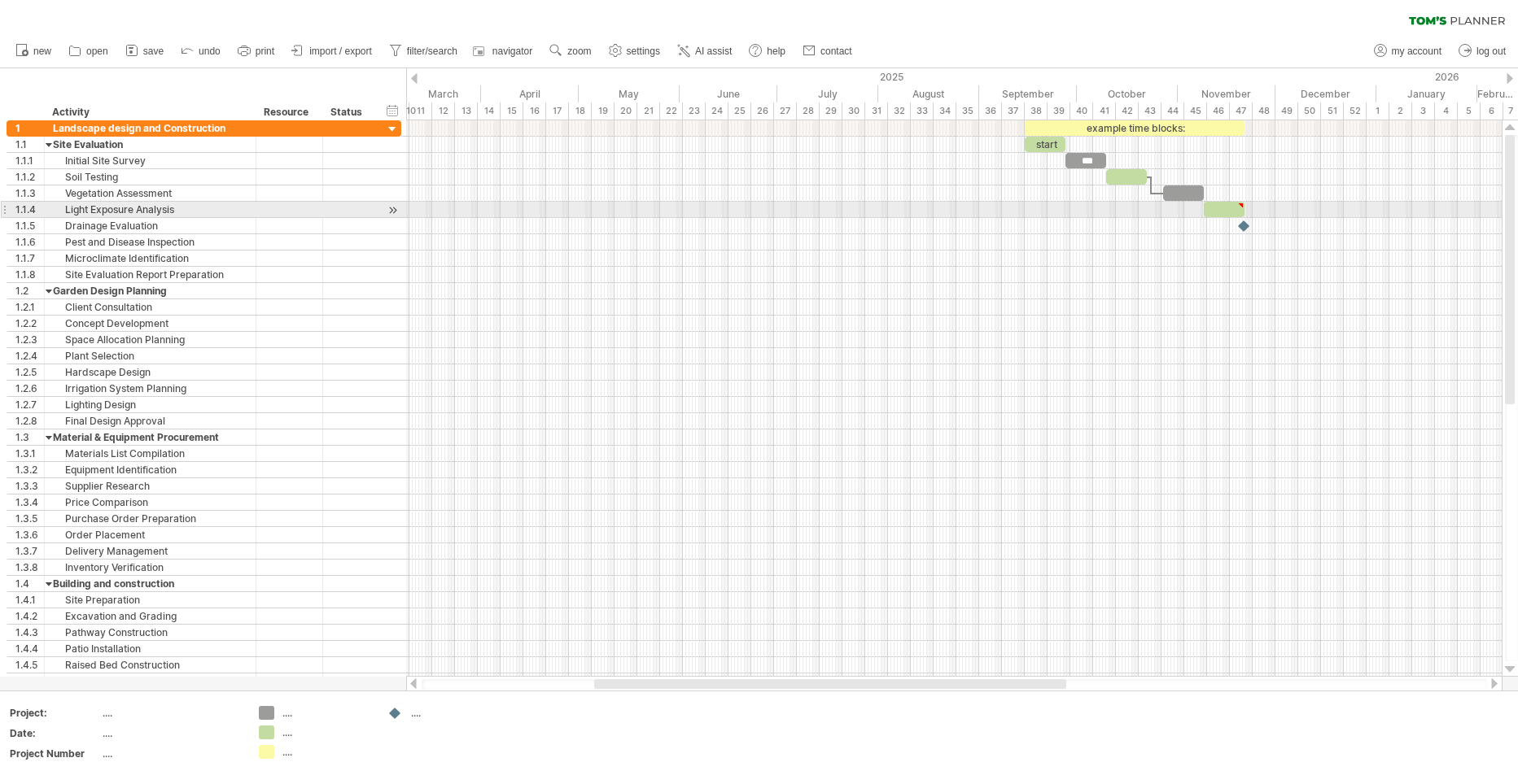
click at [1128, 217] on div at bounding box center [953, 210] width 1095 height 17
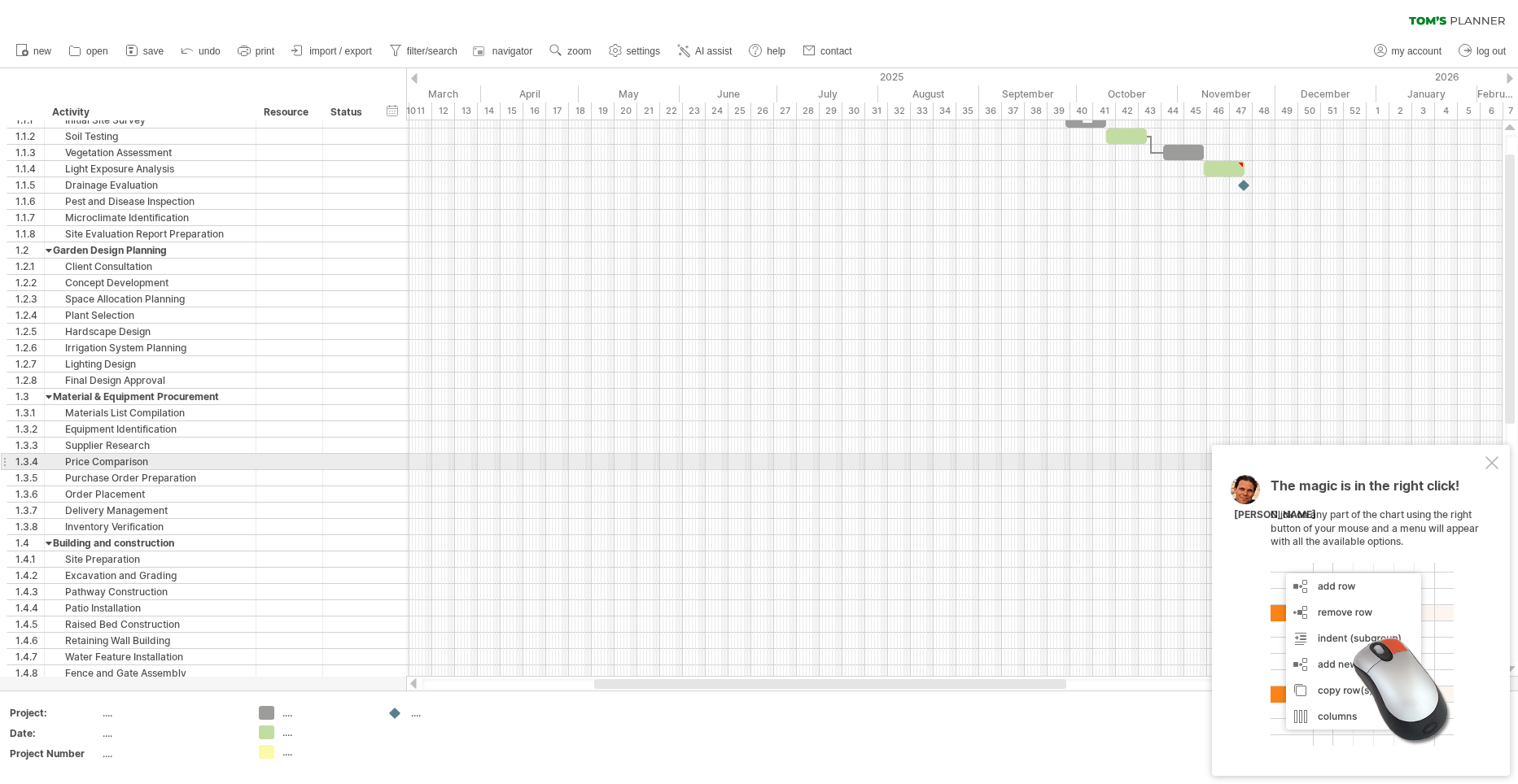
click at [1492, 461] on div at bounding box center [1492, 463] width 13 height 13
